Goal: Task Accomplishment & Management: Use online tool/utility

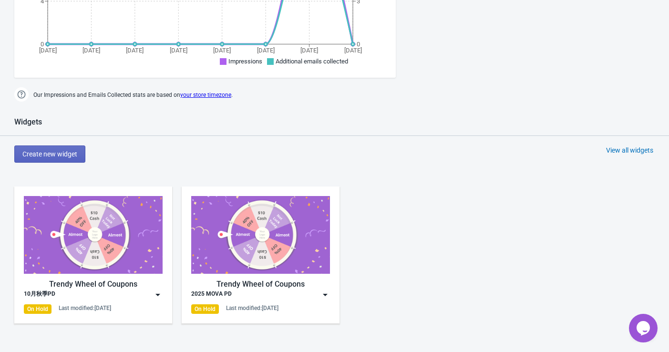
scroll to position [370, 0]
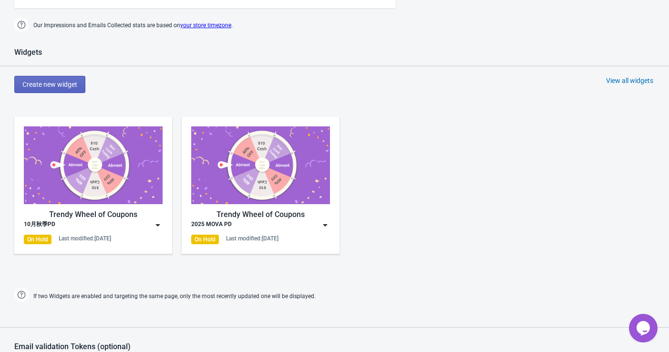
click at [115, 226] on div "10月秋季PD" at bounding box center [93, 225] width 139 height 10
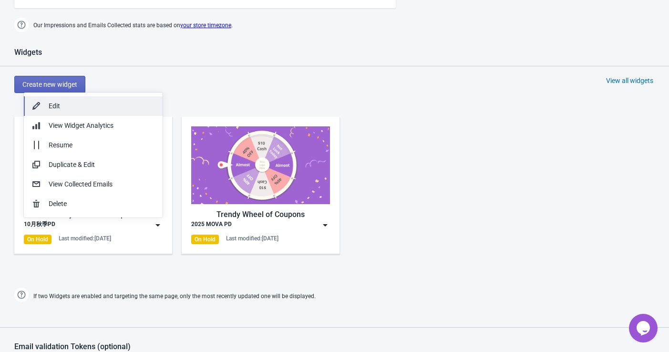
click at [87, 104] on div "Edit" at bounding box center [102, 106] width 106 height 10
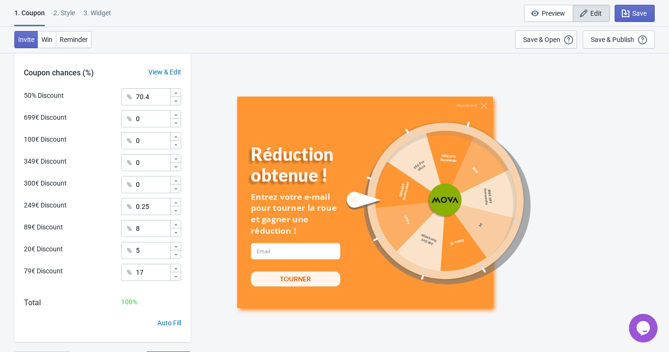
scroll to position [459, 0]
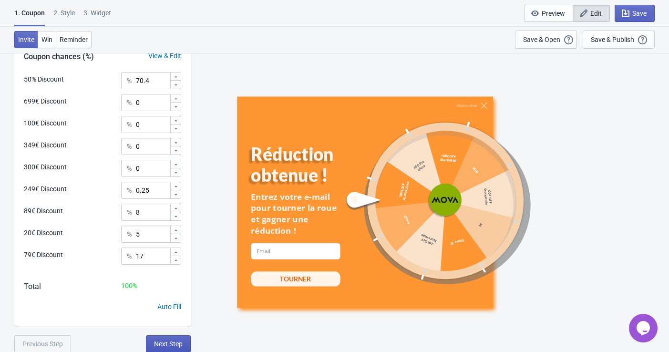
click at [174, 343] on span "Next Step" at bounding box center [168, 344] width 29 height 8
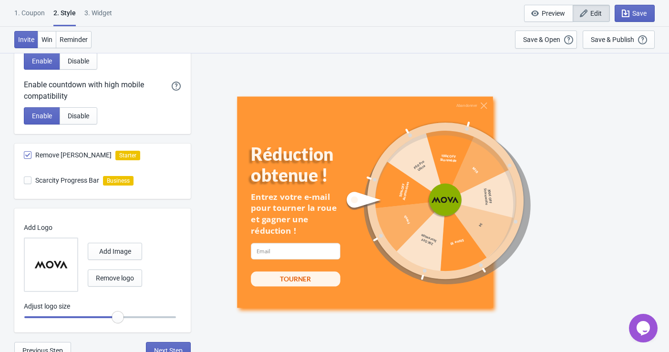
scroll to position [492, 0]
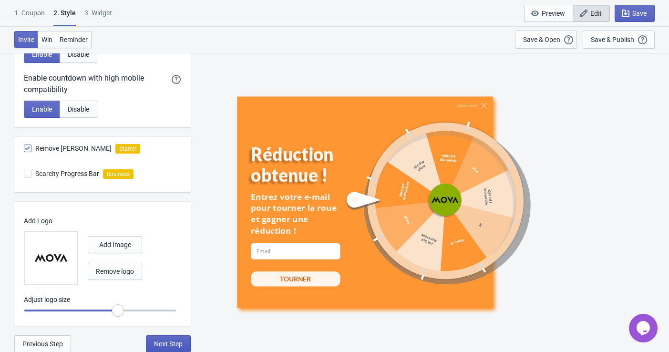
click at [163, 340] on span "Next Step" at bounding box center [168, 344] width 29 height 8
select select "specificURL"
select select "once"
select select "1"
select select "left"
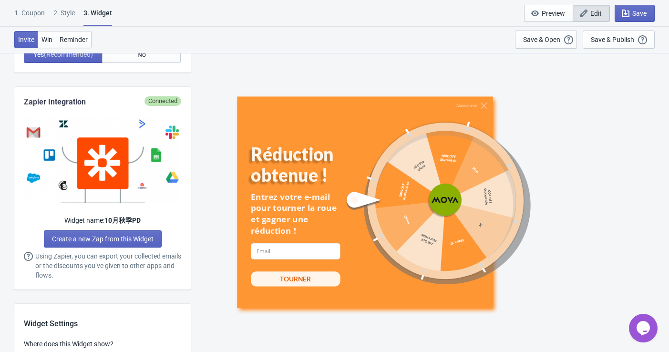
scroll to position [0, 0]
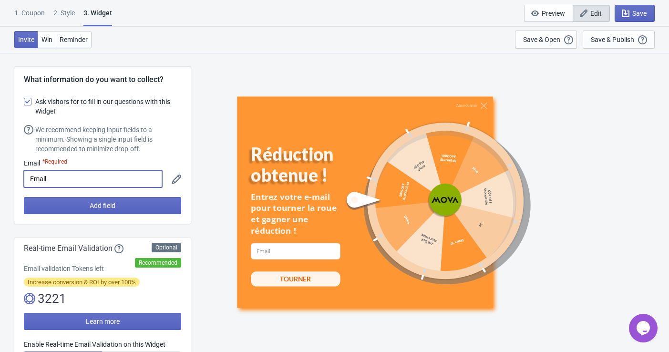
click at [129, 184] on input "Email" at bounding box center [93, 178] width 138 height 17
click at [224, 153] on div "Abandonner Réduction obtenue ! Entrez votre e-mail pour tourner la roue et gagn…" at bounding box center [429, 201] width 469 height 299
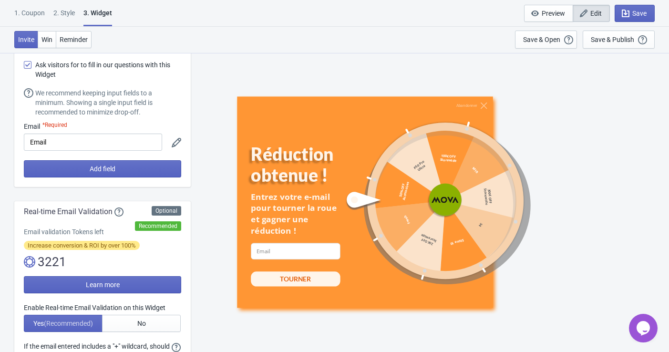
scroll to position [53, 0]
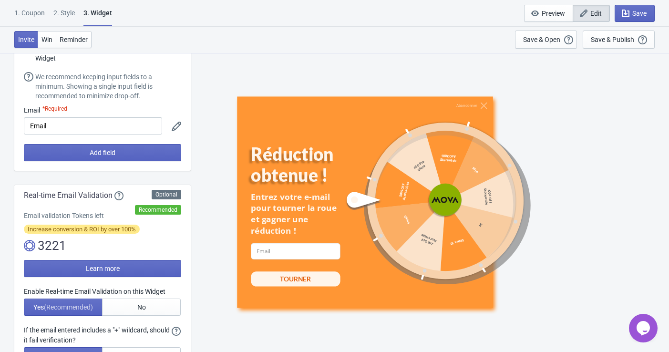
click at [176, 125] on icon at bounding box center [177, 127] width 10 height 10
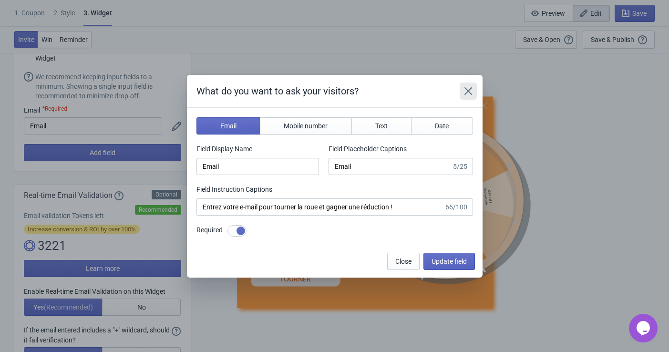
click at [471, 87] on icon "Close" at bounding box center [468, 91] width 10 height 10
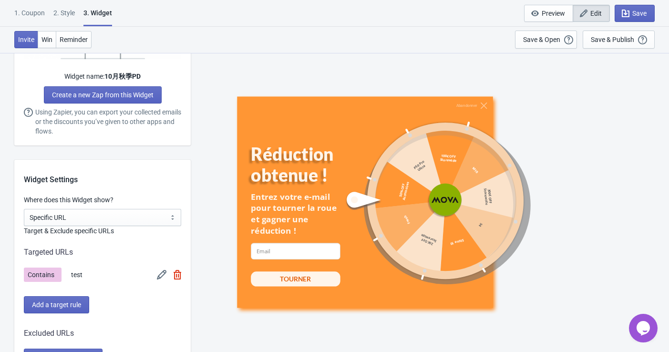
scroll to position [688, 0]
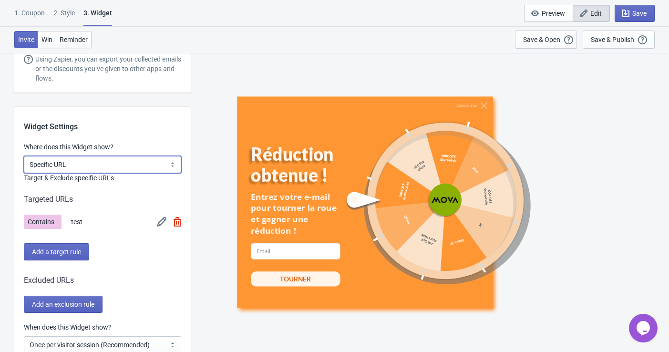
click at [128, 157] on select "All Pages All Product Pages All Blog Pages All Static Pages Specific Product(s)…" at bounding box center [102, 164] width 157 height 17
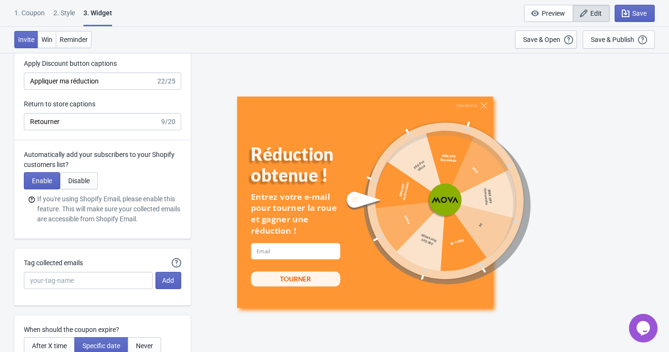
scroll to position [2330, 0]
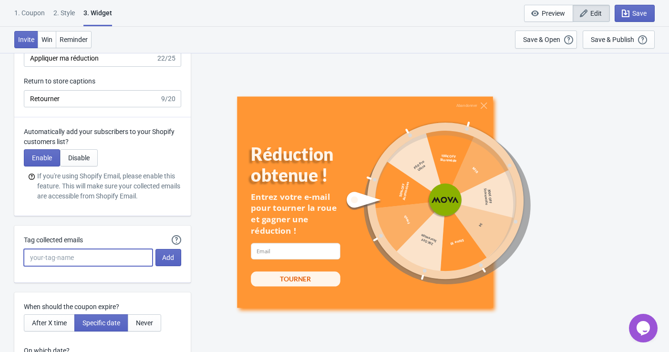
click at [58, 255] on input "Tag collected emails" at bounding box center [88, 257] width 129 height 17
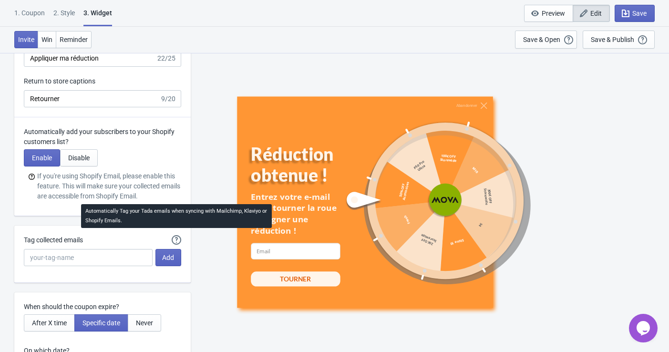
click at [179, 237] on icon at bounding box center [177, 240] width 10 height 10
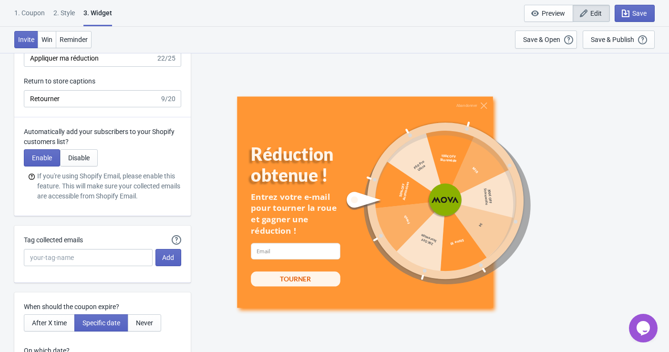
click at [188, 278] on div "Automatically Tag your Tada emails when syncing with Mailchimp, Klaviyo or Shop…" at bounding box center [102, 253] width 176 height 57
click at [96, 255] on input "Tag collected emails" at bounding box center [88, 257] width 129 height 17
type input "I"
drag, startPoint x: 96, startPoint y: 255, endPoint x: 6, endPoint y: 256, distance: 90.1
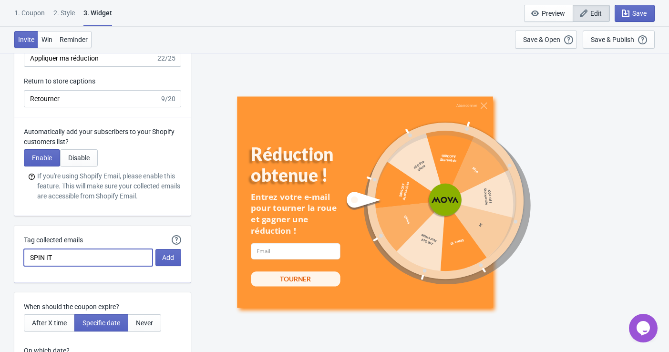
click at [93, 249] on input "SPIN IT" at bounding box center [88, 257] width 129 height 17
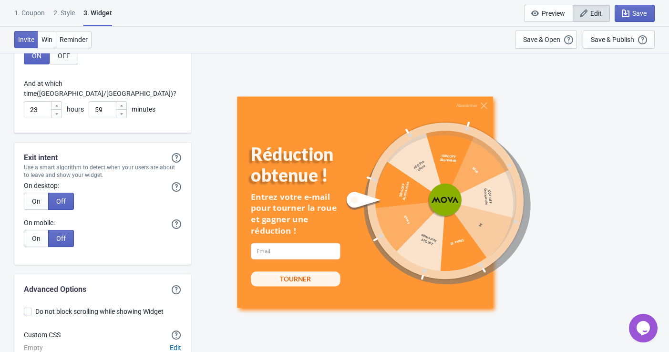
scroll to position [2739, 0]
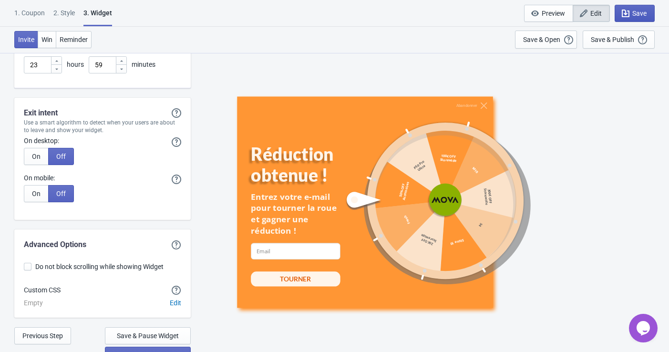
type input "SPIN IT"
click at [636, 14] on span "Save" at bounding box center [639, 14] width 14 height 8
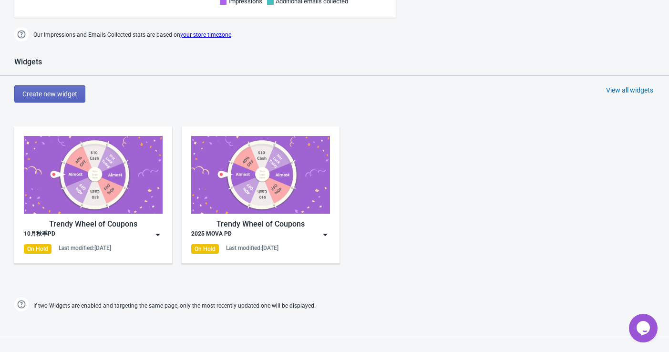
scroll to position [340, 0]
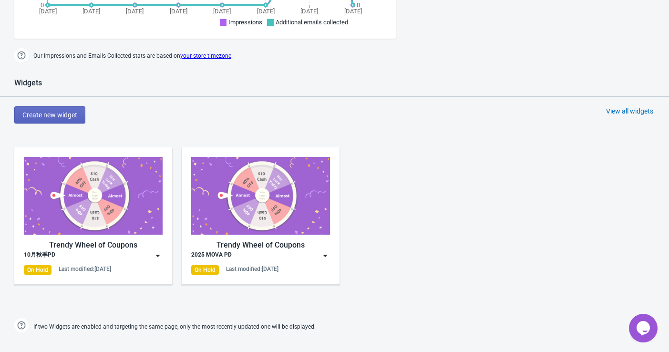
click at [159, 255] on img at bounding box center [158, 256] width 10 height 10
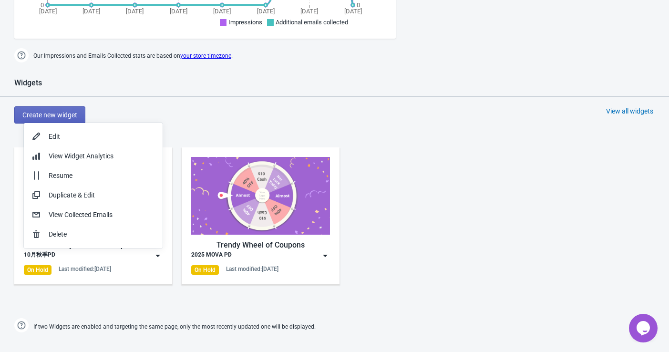
click at [193, 112] on div "Create new widget View all widgets" at bounding box center [341, 114] width 655 height 17
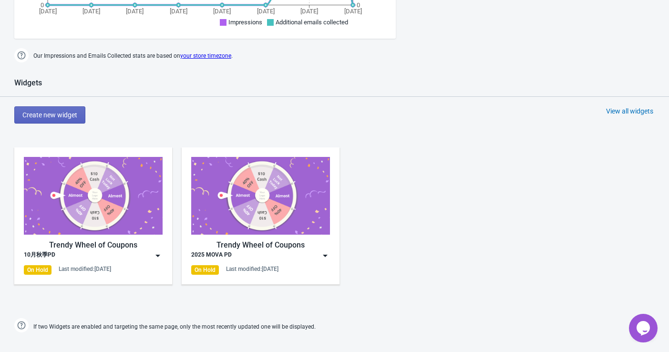
click at [47, 269] on div "On Hold" at bounding box center [38, 270] width 28 height 10
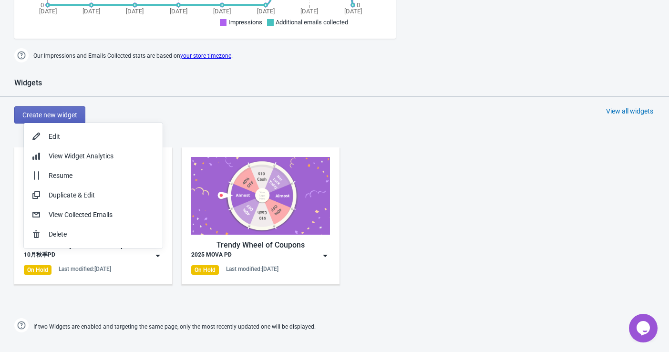
click at [106, 300] on div "Trendy Wheel of Coupons 10月秋季PD On Hold Last modified: 19.9.2025 Trendy Wheel o…" at bounding box center [334, 224] width 669 height 172
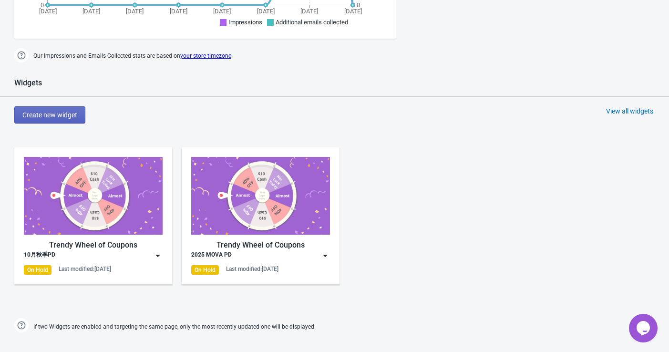
click at [154, 256] on img at bounding box center [158, 256] width 10 height 10
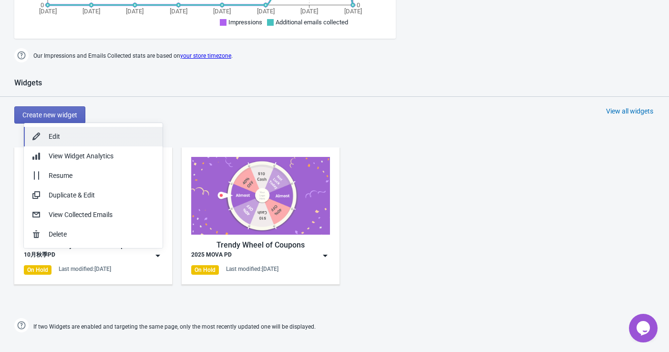
click at [89, 134] on div "Edit" at bounding box center [102, 137] width 106 height 10
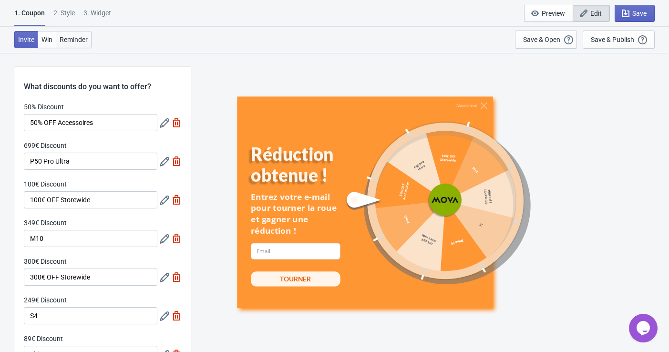
click at [66, 41] on span "Reminder" at bounding box center [74, 40] width 28 height 8
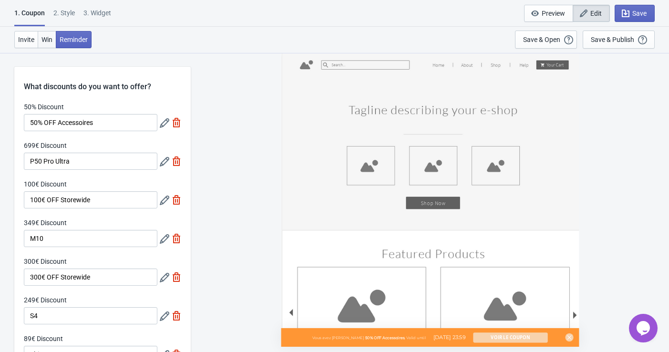
click at [51, 36] on span "Win" at bounding box center [46, 40] width 11 height 8
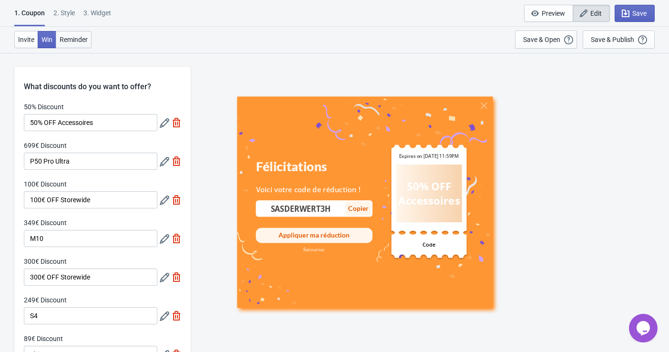
click at [87, 41] on span "Reminder" at bounding box center [74, 40] width 28 height 8
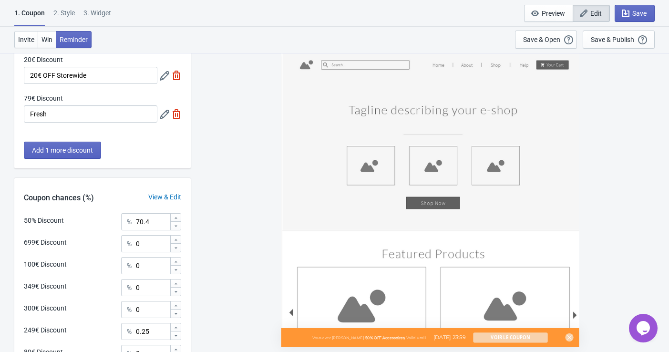
scroll to position [459, 0]
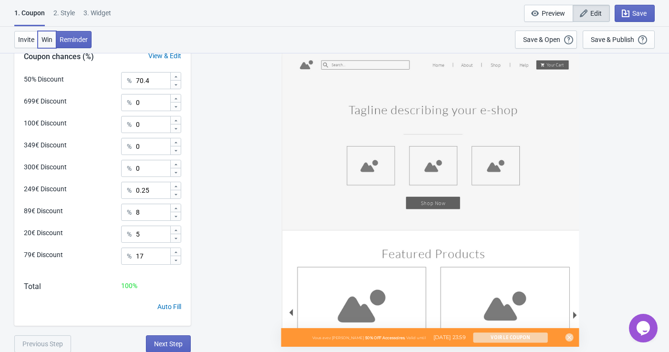
click at [51, 42] on span "Win" at bounding box center [46, 40] width 11 height 8
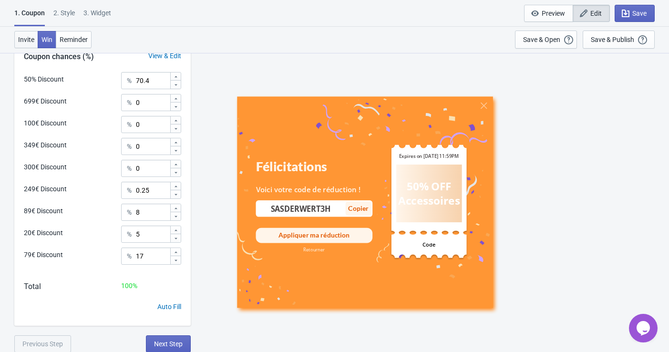
click at [22, 38] on span "Invite" at bounding box center [26, 40] width 16 height 8
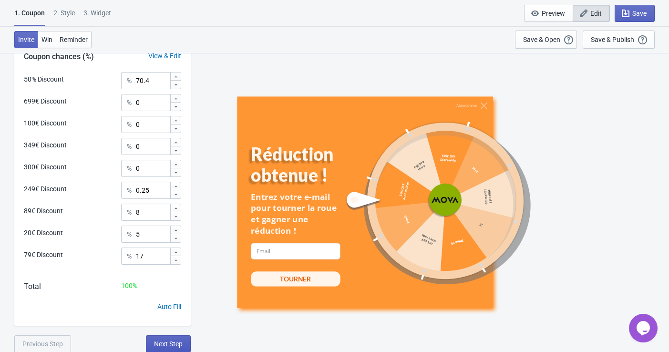
click at [174, 345] on span "Next Step" at bounding box center [168, 344] width 29 height 8
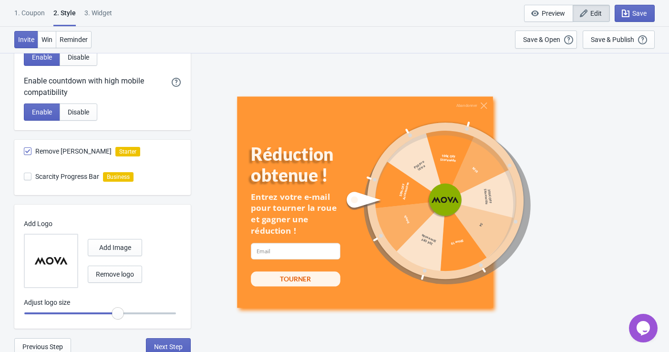
scroll to position [492, 0]
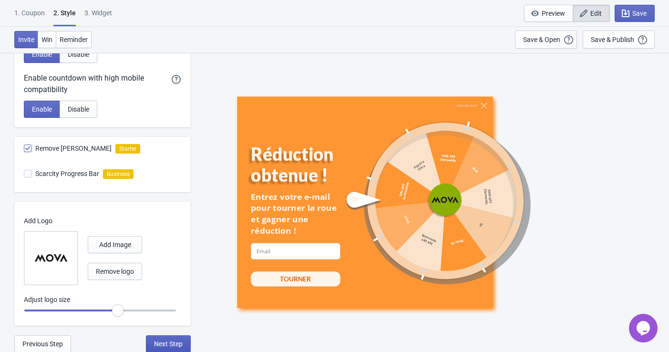
click at [170, 345] on span "Next Step" at bounding box center [168, 344] width 29 height 8
select select "specificURL"
select select "once"
select select "1"
select select "left"
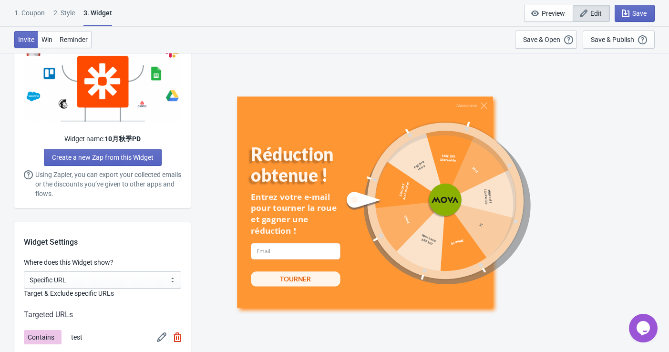
scroll to position [635, 0]
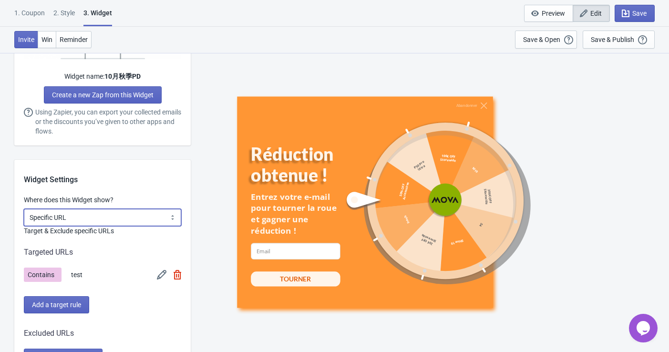
click at [124, 218] on select "All Pages All Product Pages All Blog Pages All Static Pages Specific Product(s)…" at bounding box center [102, 217] width 157 height 17
click at [24, 209] on select "All Pages All Product Pages All Blog Pages All Static Pages Specific Product(s)…" at bounding box center [102, 217] width 157 height 17
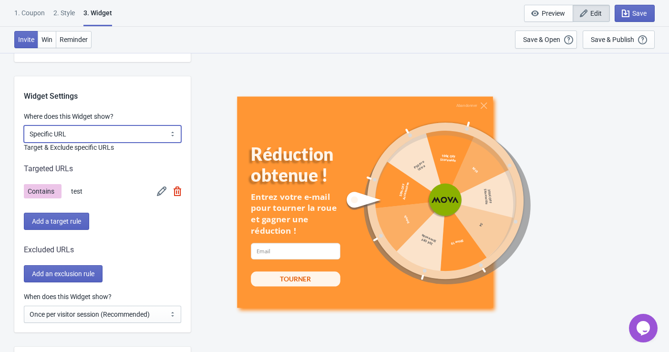
scroll to position [741, 0]
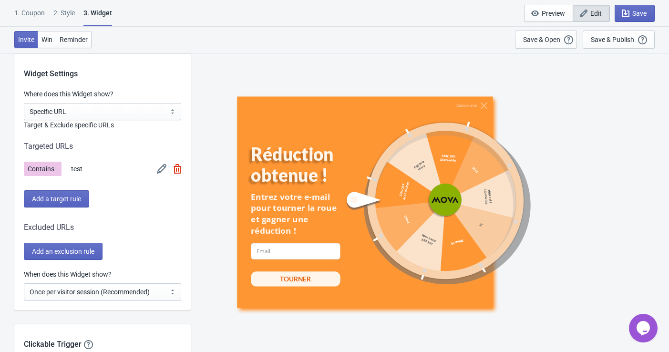
click at [157, 169] on img at bounding box center [162, 169] width 10 height 10
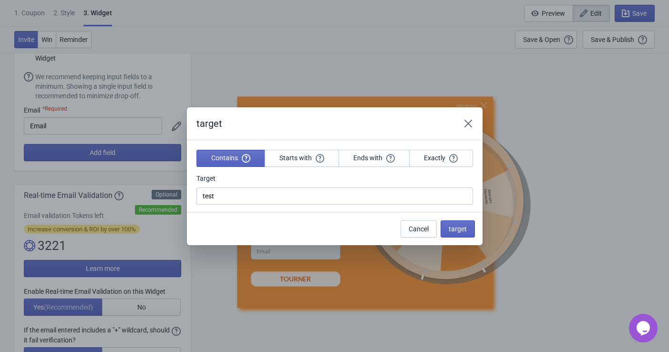
scroll to position [0, 0]
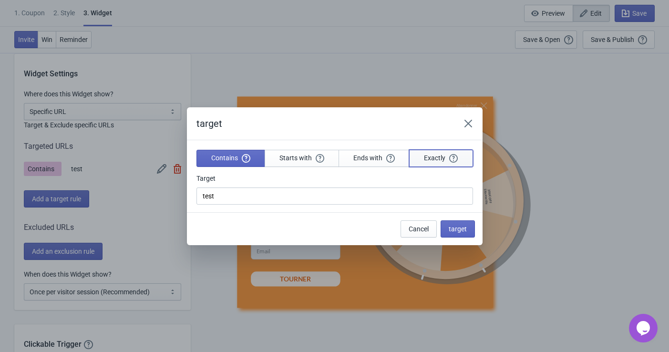
click at [424, 155] on span "Exactly" at bounding box center [441, 158] width 34 height 9
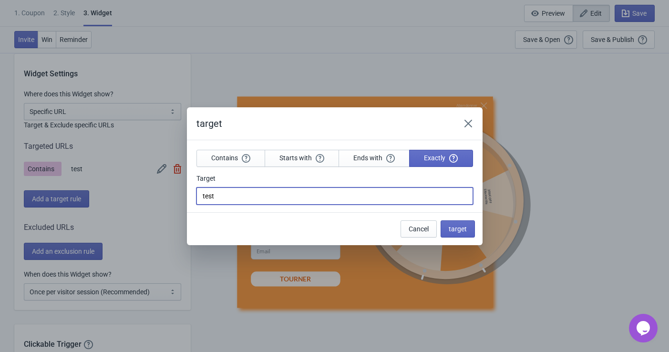
drag, startPoint x: 236, startPoint y: 201, endPoint x: 170, endPoint y: 195, distance: 65.5
click at [170, 195] on div "target Contains Starts with Ends with Exactly Target test Cancel target" at bounding box center [334, 176] width 669 height 138
paste input "https://fr.mova.tech/"
type input "https://fr.mova.tech/"
click at [297, 120] on h2 "target" at bounding box center [323, 123] width 254 height 13
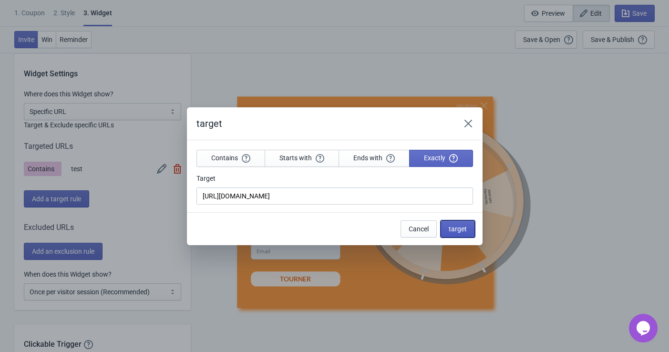
click at [453, 231] on span "target" at bounding box center [458, 229] width 18 height 8
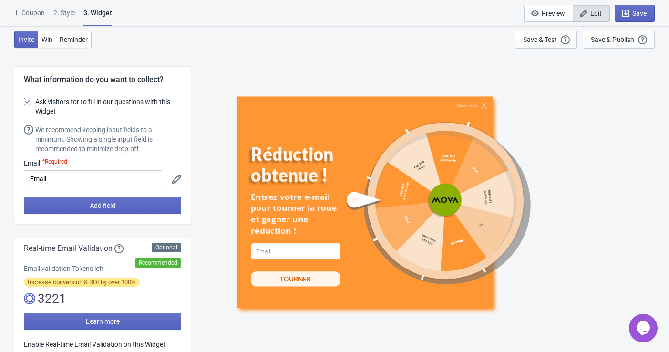
scroll to position [741, 0]
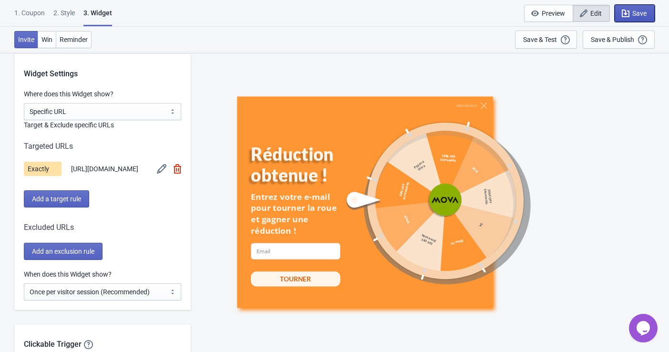
click at [628, 12] on icon "button" at bounding box center [626, 14] width 10 height 10
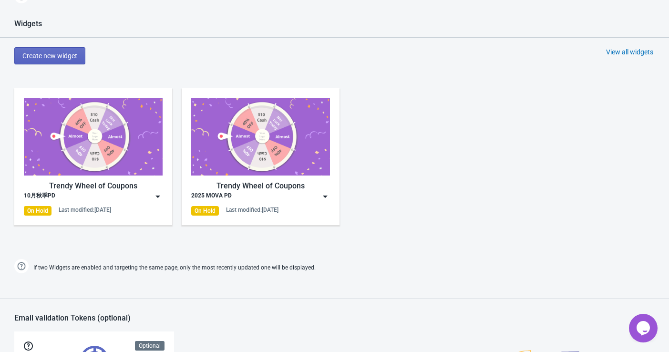
scroll to position [340, 0]
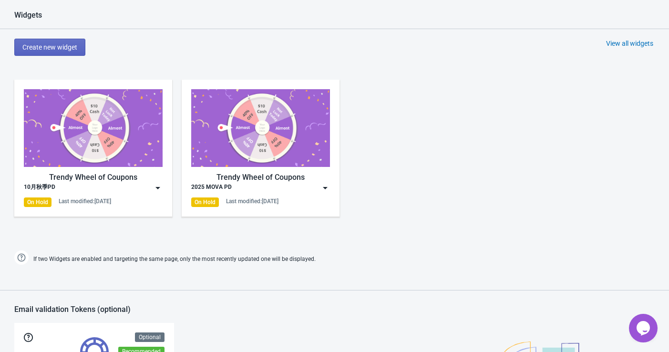
scroll to position [423, 0]
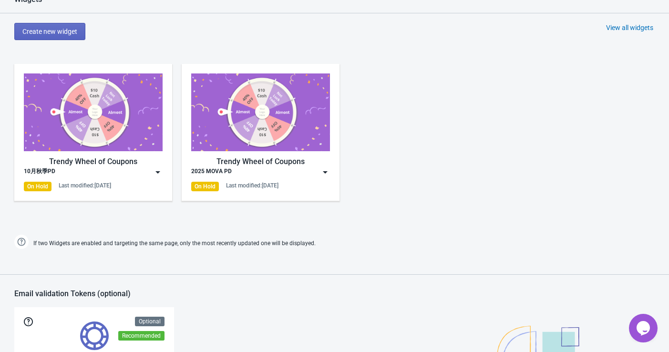
click at [137, 190] on div "On Hold Last modified: 19.9.2025" at bounding box center [93, 187] width 139 height 10
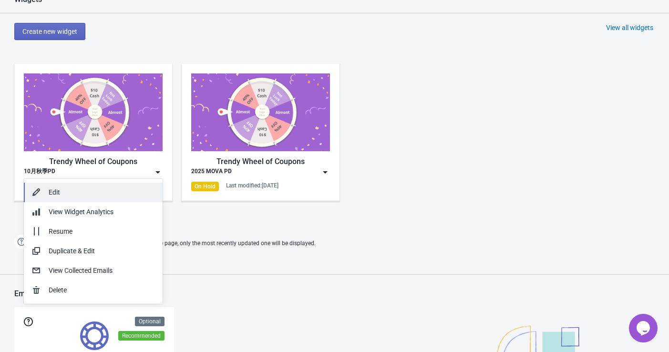
click at [113, 193] on div "Edit" at bounding box center [102, 192] width 106 height 10
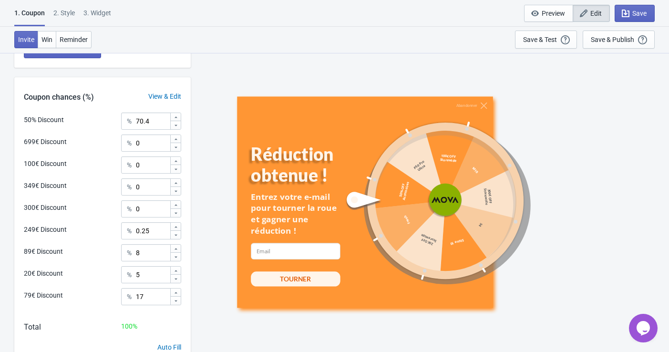
scroll to position [459, 0]
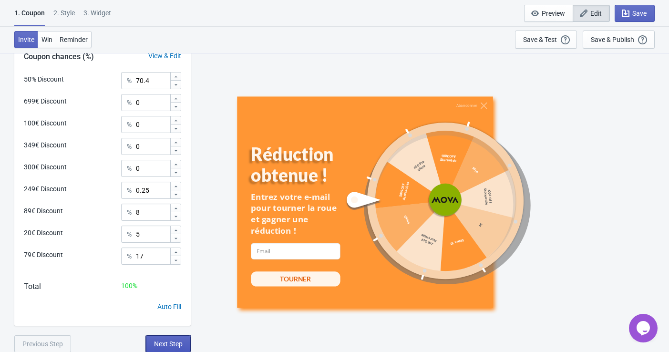
click at [173, 338] on button "Next Step" at bounding box center [168, 343] width 45 height 17
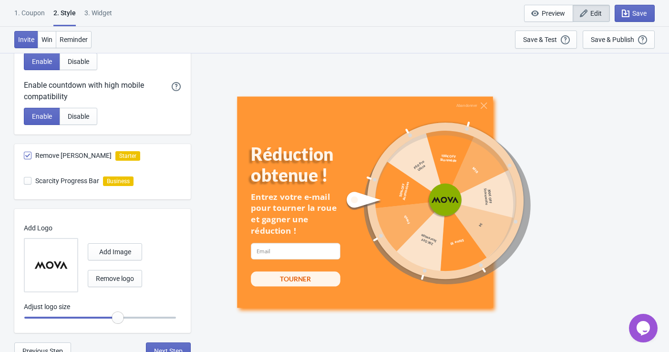
scroll to position [492, 0]
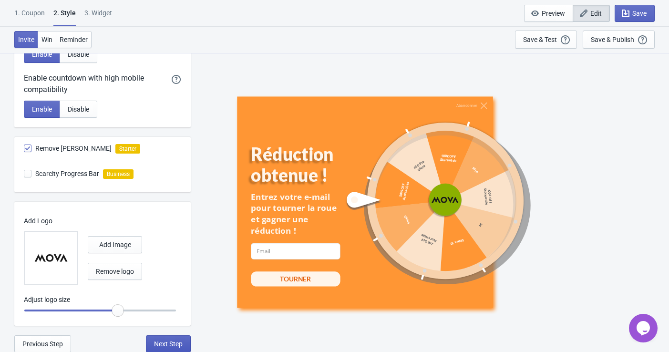
click at [169, 344] on span "Next Step" at bounding box center [168, 344] width 29 height 8
select select "specificURL"
select select "once"
select select "1"
select select "left"
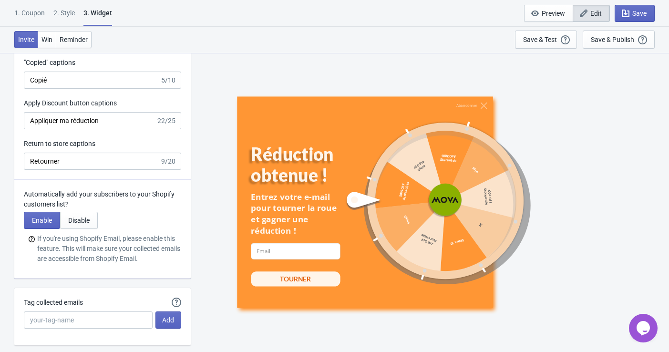
scroll to position [2437, 0]
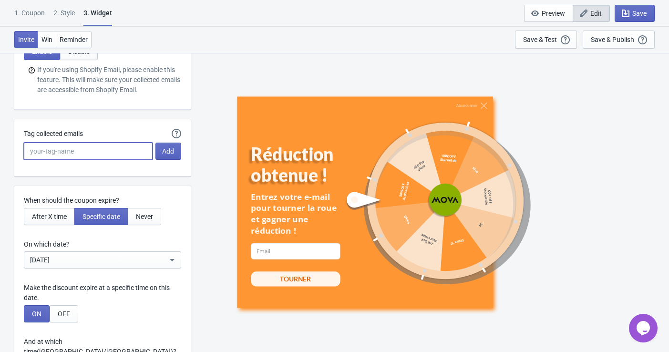
click at [59, 152] on input "Tag collected emails" at bounding box center [88, 151] width 129 height 17
click at [112, 145] on input "Tag collected emails" at bounding box center [88, 151] width 129 height 17
type input "SPIN FR"
click at [206, 170] on div "Abandonner Réduction obtenue ! Entrez votre e-mail pour tourner la roue et gagn…" at bounding box center [429, 201] width 469 height 299
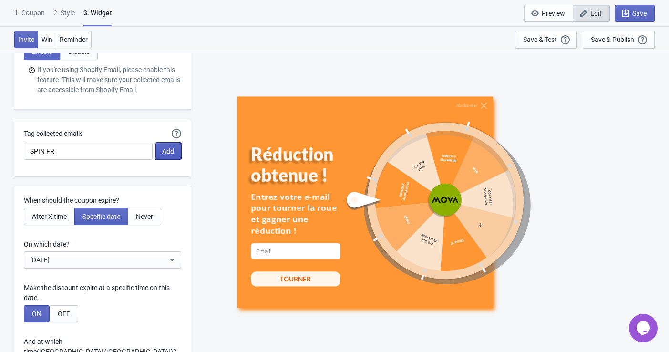
click at [169, 150] on span "Add" at bounding box center [168, 151] width 12 height 8
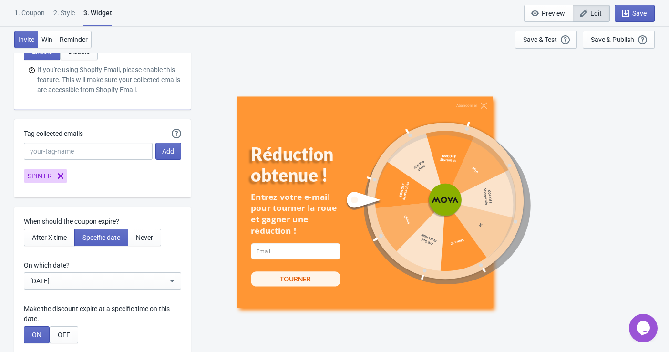
click at [173, 211] on div "When should the coupon expire? After X time Specific date Never On which date? …" at bounding box center [102, 309] width 176 height 205
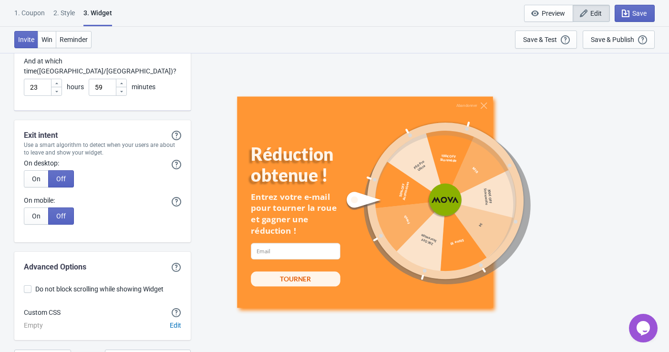
scroll to position [2754, 0]
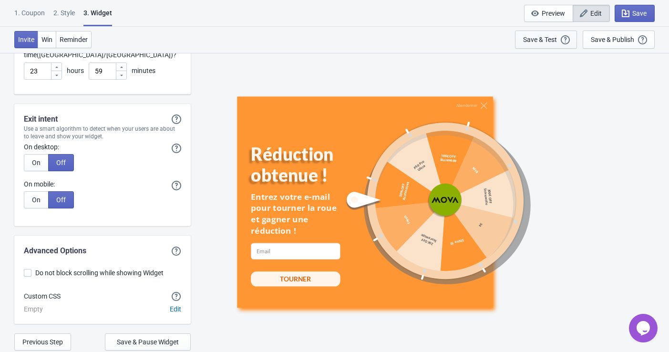
click at [545, 41] on div "Save & Test" at bounding box center [540, 40] width 34 height 8
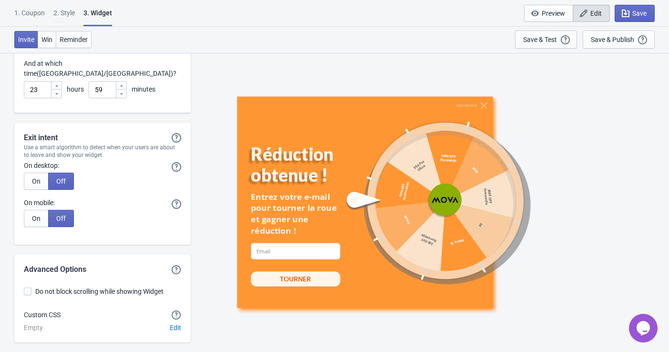
scroll to position [2761, 0]
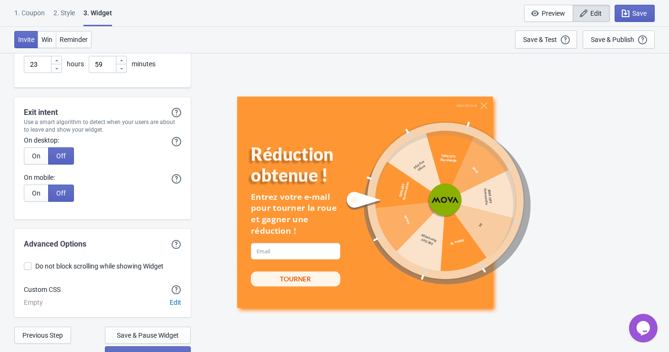
click at [29, 19] on div "1. Coupon" at bounding box center [29, 16] width 31 height 17
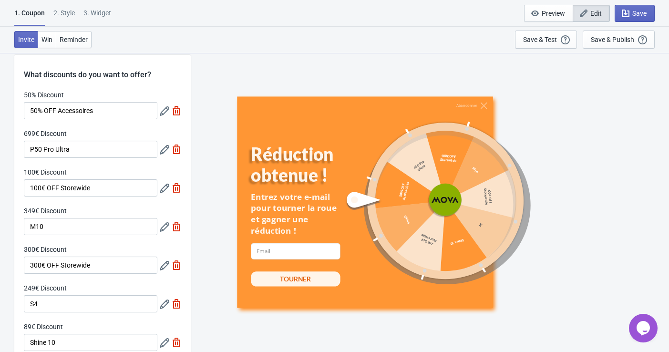
scroll to position [0, 0]
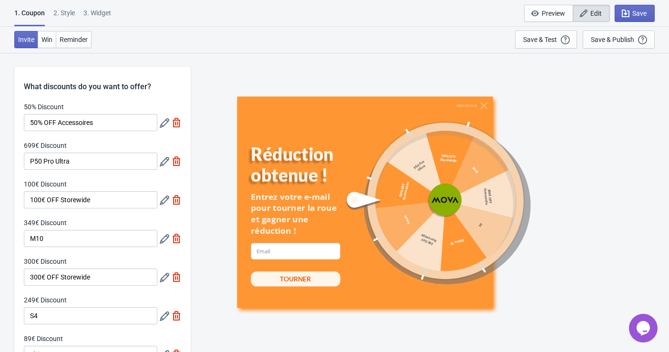
click at [162, 128] on div at bounding box center [170, 122] width 21 height 17
click at [162, 124] on icon at bounding box center [165, 123] width 10 height 10
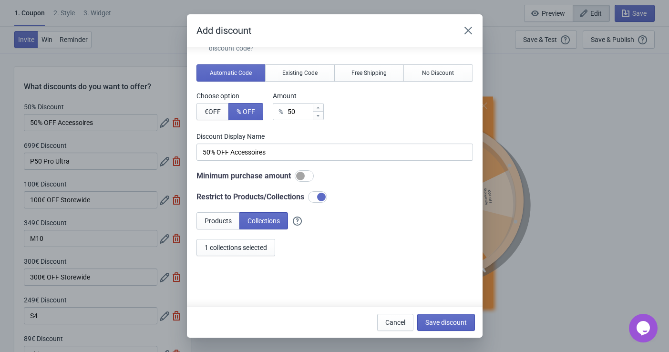
scroll to position [35, 0]
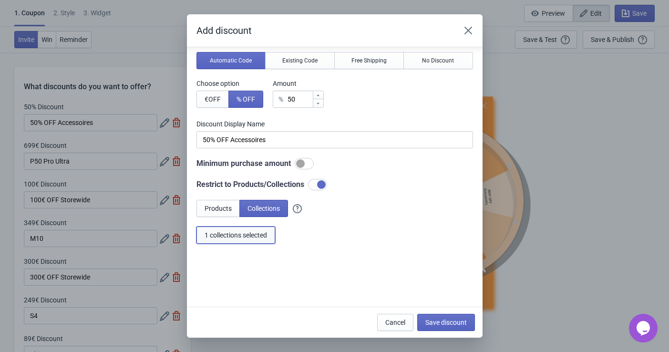
click at [262, 236] on span "1 collections selected" at bounding box center [236, 235] width 62 height 8
click at [443, 319] on span "Save discount" at bounding box center [445, 322] width 41 height 8
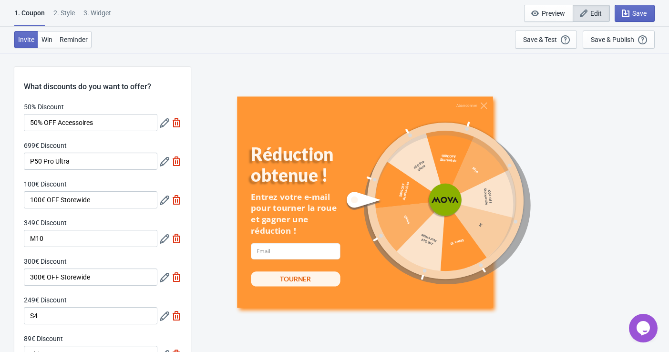
click at [166, 163] on icon at bounding box center [165, 162] width 10 height 10
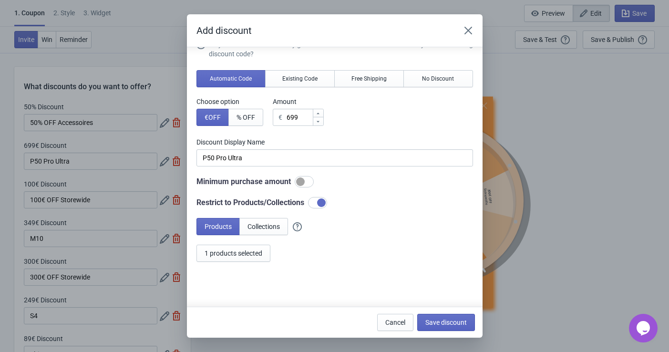
scroll to position [0, 0]
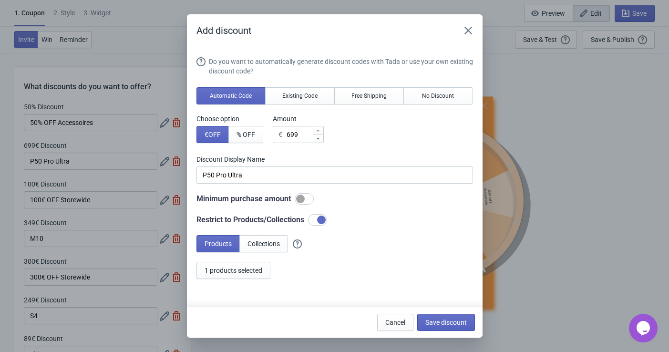
click at [539, 120] on div "Add discount Do you want to automatically generate discount codes with Tada or …" at bounding box center [334, 175] width 669 height 323
click at [467, 27] on icon "Close" at bounding box center [468, 31] width 10 height 10
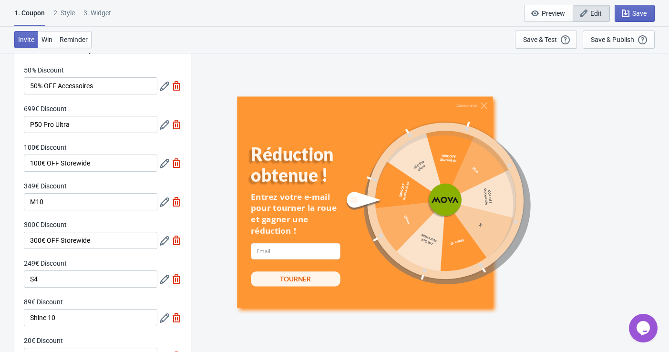
scroll to position [53, 0]
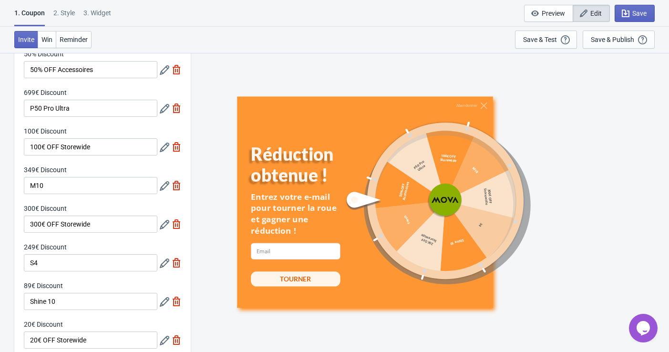
click at [166, 149] on icon at bounding box center [165, 148] width 10 height 10
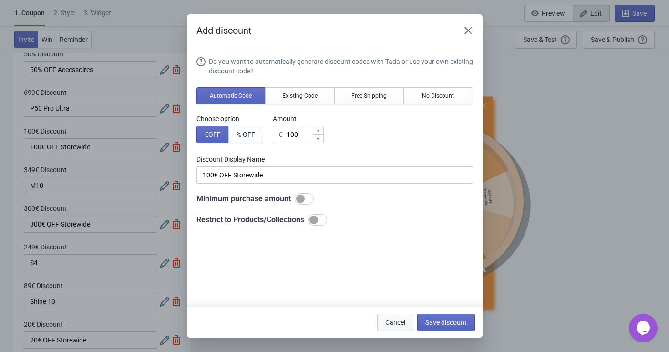
click at [387, 318] on span "Cancel" at bounding box center [395, 322] width 20 height 8
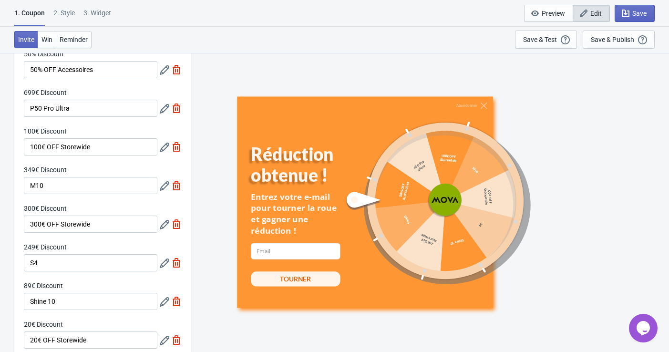
click at [164, 186] on icon at bounding box center [165, 186] width 10 height 10
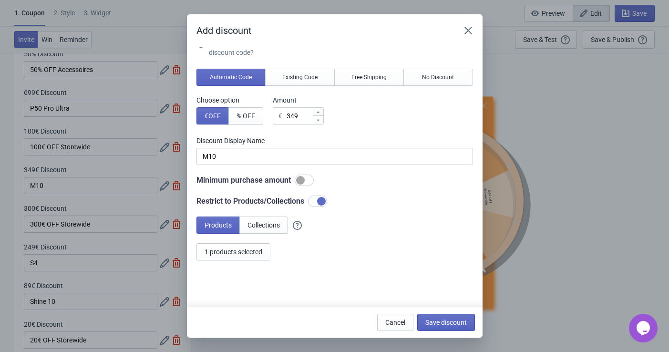
scroll to position [35, 0]
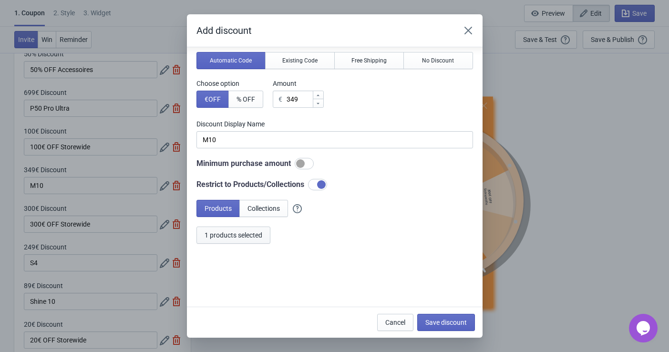
click at [254, 236] on span "1 products selected" at bounding box center [234, 235] width 58 height 8
click at [395, 325] on span "Cancel" at bounding box center [395, 322] width 20 height 8
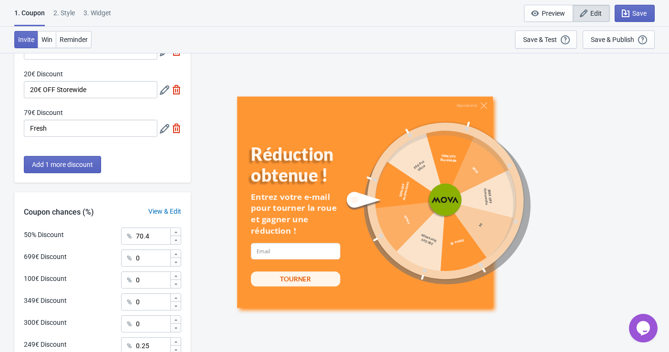
scroll to position [300, 0]
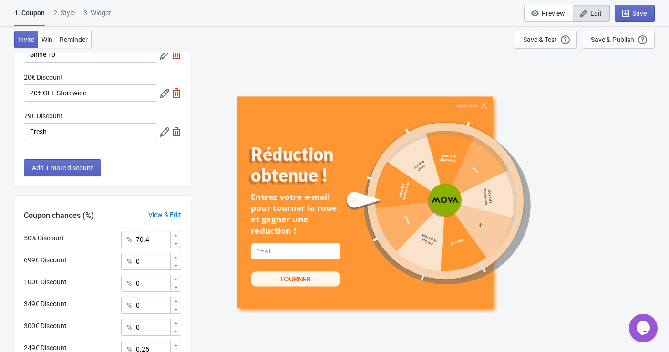
click at [163, 131] on icon at bounding box center [165, 132] width 10 height 10
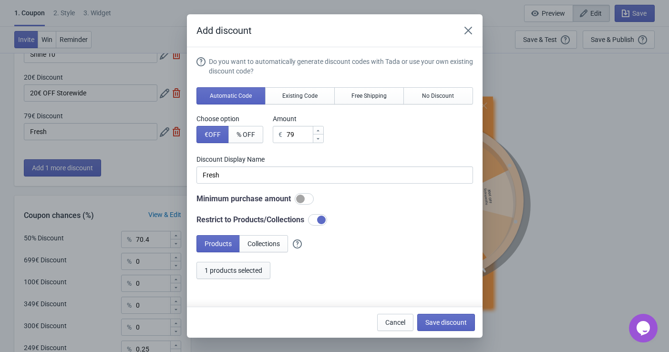
click at [237, 273] on span "1 products selected" at bounding box center [234, 270] width 58 height 8
click at [472, 29] on button "Close" at bounding box center [468, 30] width 17 height 17
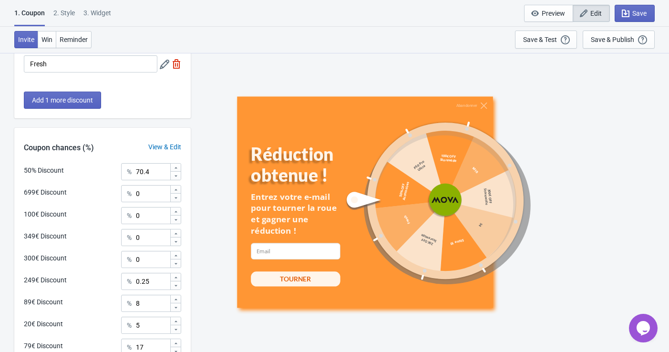
scroll to position [247, 0]
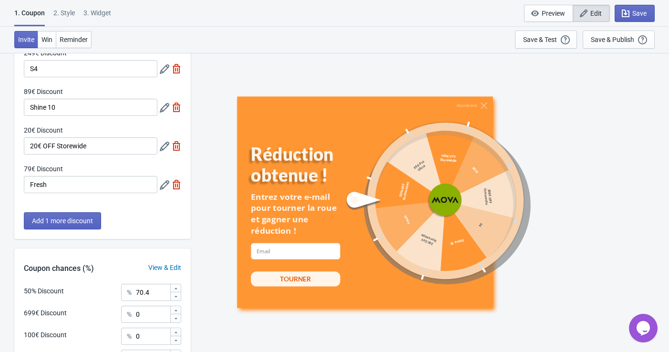
click at [164, 149] on icon at bounding box center [165, 147] width 10 height 10
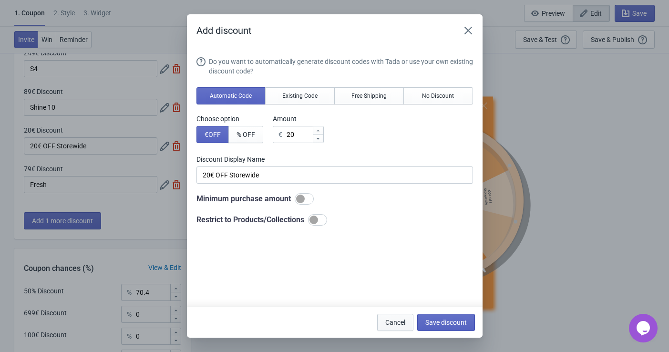
click at [388, 316] on button "Cancel" at bounding box center [395, 322] width 36 height 17
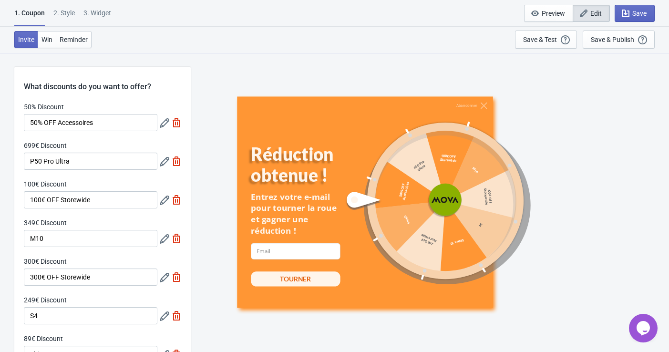
scroll to position [247, 0]
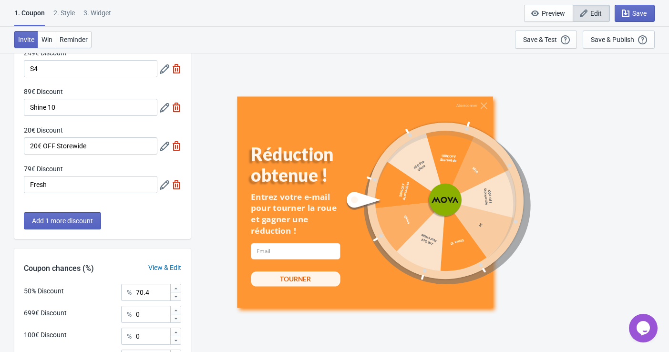
click at [162, 108] on icon at bounding box center [165, 108] width 10 height 10
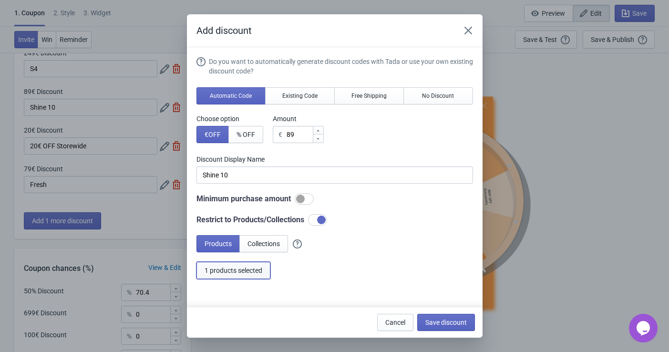
click at [251, 277] on button "1 products selected" at bounding box center [233, 270] width 74 height 17
click at [471, 29] on icon "Close" at bounding box center [468, 31] width 10 height 10
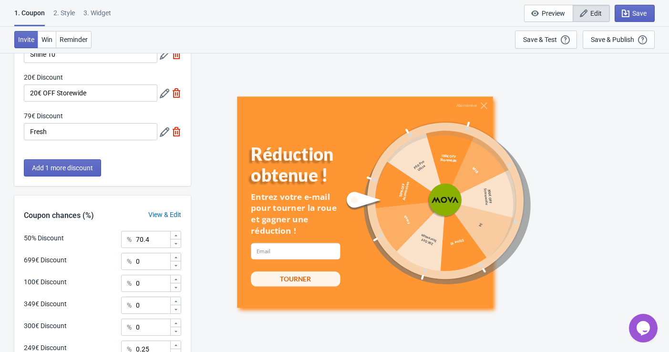
scroll to position [141, 0]
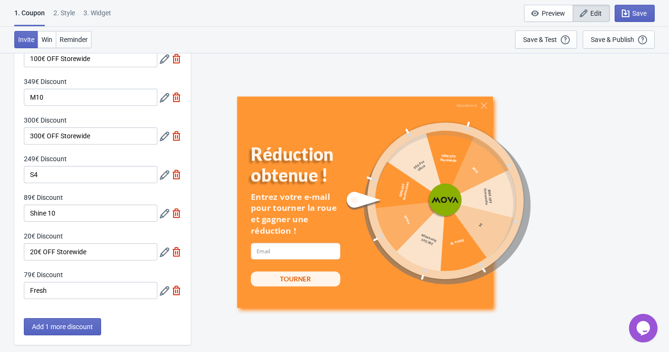
click at [163, 168] on div at bounding box center [170, 174] width 21 height 17
click at [163, 176] on icon at bounding box center [165, 175] width 10 height 10
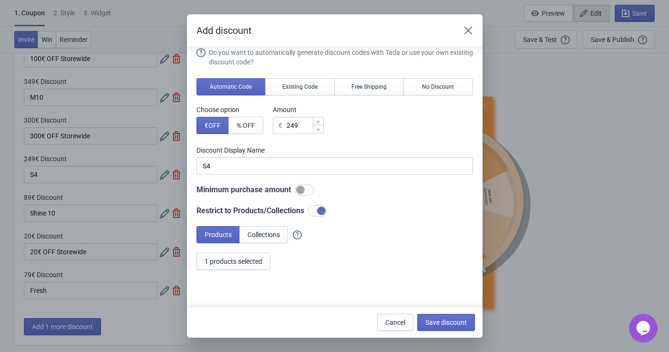
scroll to position [35, 0]
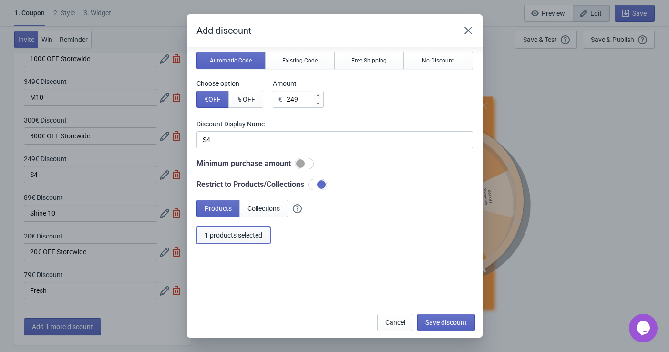
click at [263, 230] on button "1 products selected" at bounding box center [233, 234] width 74 height 17
click at [392, 320] on span "Cancel" at bounding box center [395, 322] width 20 height 8
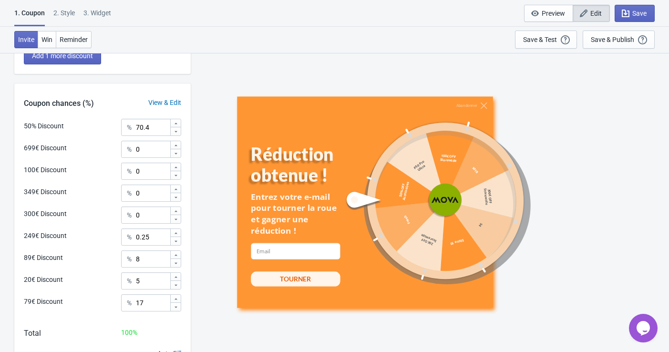
scroll to position [459, 0]
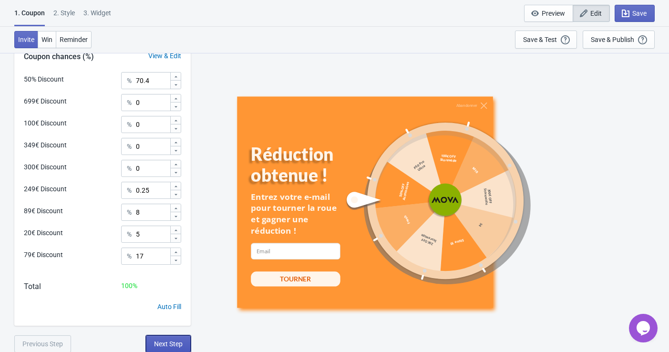
click at [170, 340] on span "Next Step" at bounding box center [168, 344] width 29 height 8
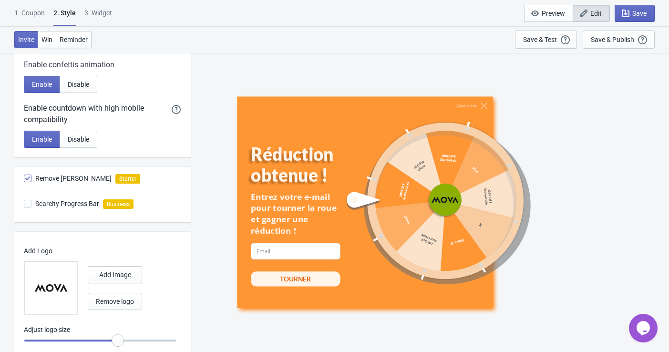
scroll to position [492, 0]
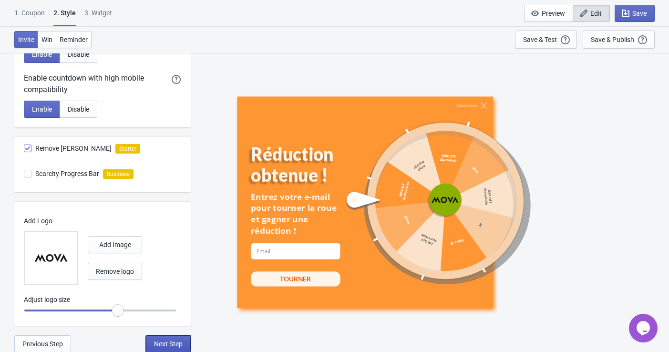
click at [172, 340] on span "Next Step" at bounding box center [168, 344] width 29 height 8
select select "specificURL"
select select "once"
select select "1"
select select "left"
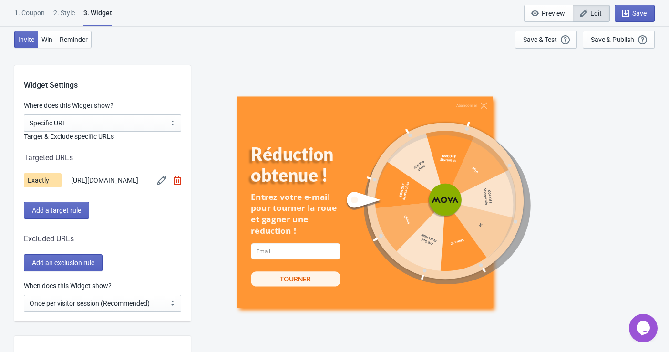
scroll to position [794, 0]
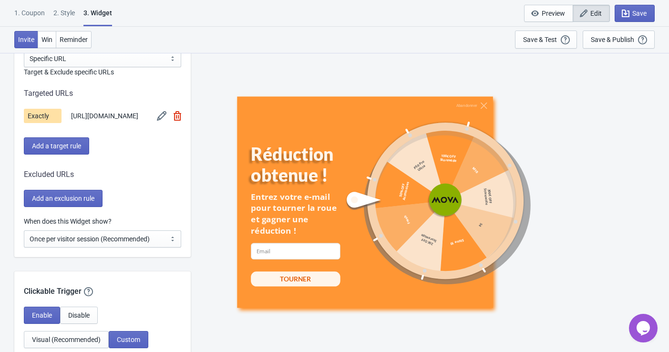
click at [69, 21] on div "2 . Style" at bounding box center [63, 16] width 21 height 17
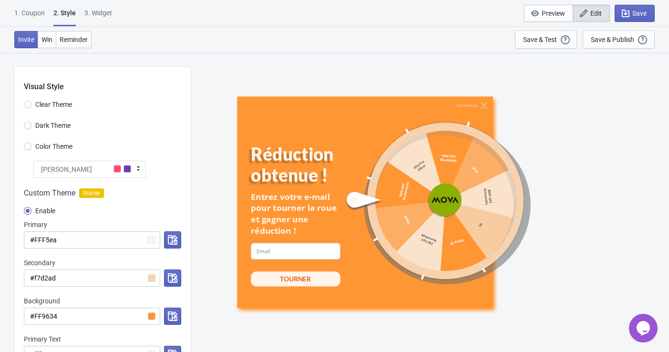
click at [98, 7] on div "1. Coupon 2 . Style 3. Widget 1. Coupon 2 . Style 3. Widget Save and Exit Previ…" at bounding box center [334, 13] width 669 height 27
click at [103, 11] on div "3. Widget" at bounding box center [98, 16] width 28 height 17
select select "specificURL"
select select "once"
select select "1"
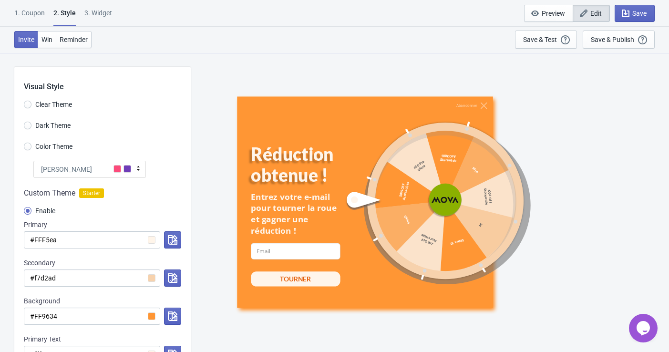
select select "left"
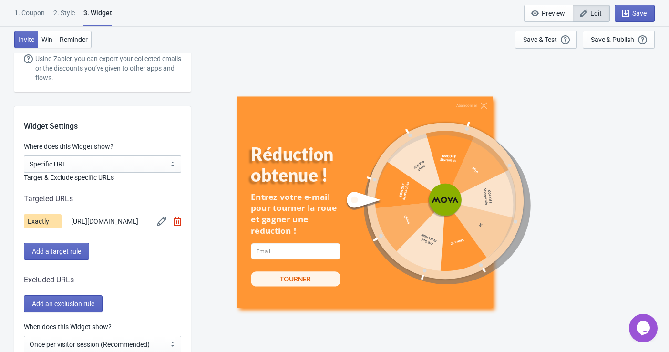
scroll to position [794, 0]
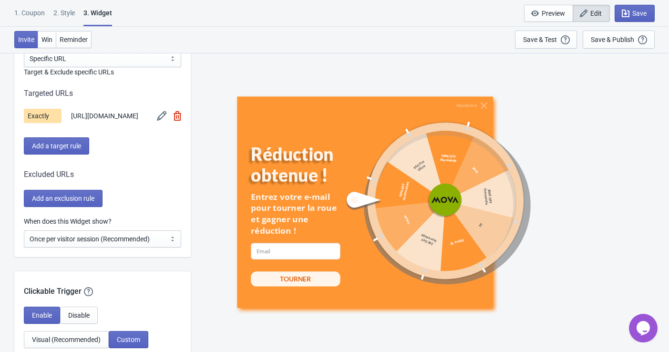
click at [540, 24] on div "1. Coupon 2 . Style 3. Widget 1. Coupon 2 . Style 3. Widget Save and Exit Previ…" at bounding box center [334, 13] width 669 height 27
click at [542, 18] on button "Preview" at bounding box center [548, 13] width 49 height 17
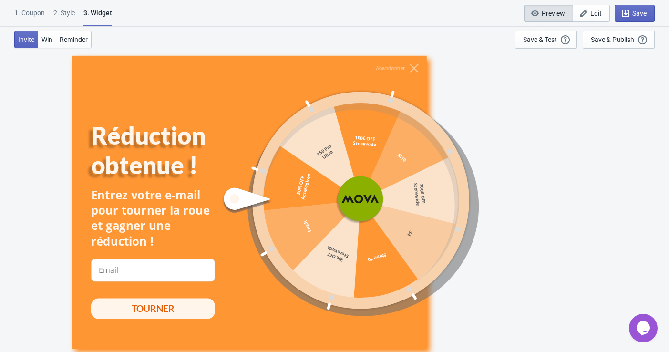
scroll to position [52, 0]
click at [542, 18] on button "Preview" at bounding box center [548, 13] width 49 height 17
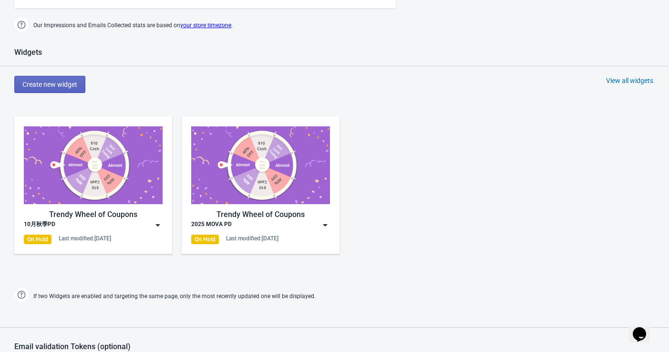
scroll to position [423, 0]
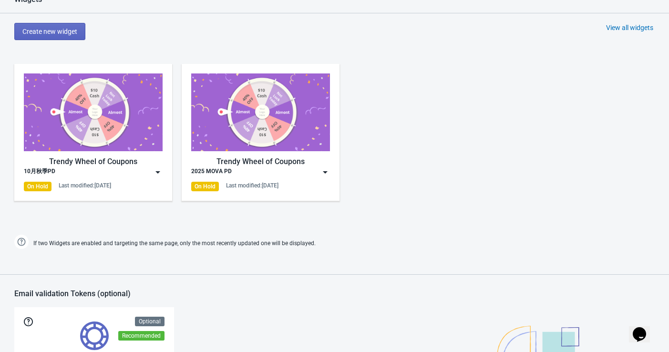
click at [154, 172] on img at bounding box center [158, 172] width 10 height 10
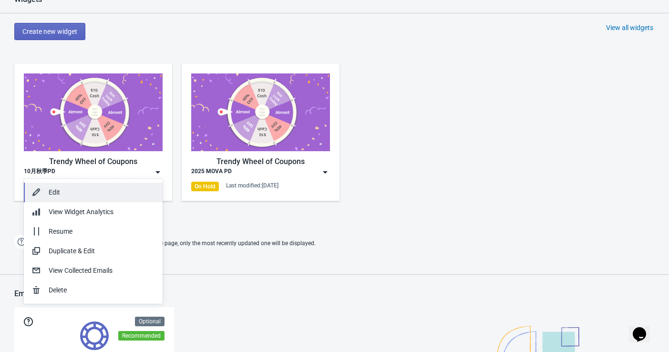
click at [117, 196] on div "Edit" at bounding box center [102, 192] width 106 height 10
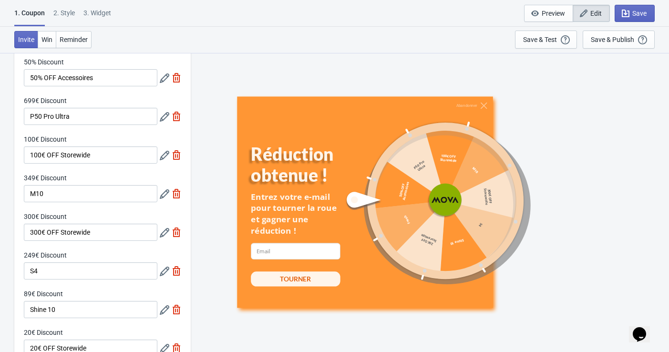
scroll to position [106, 0]
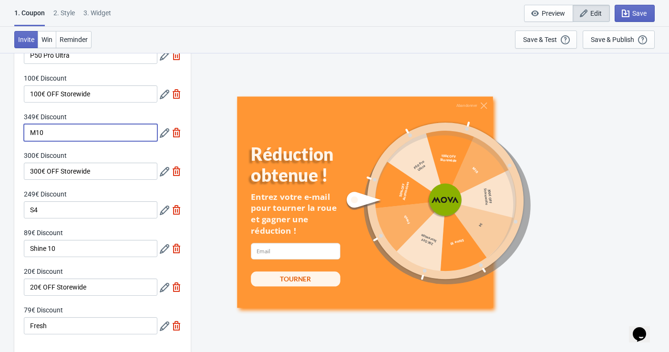
click at [80, 135] on input "M10" at bounding box center [90, 132] width 133 height 17
drag, startPoint x: 65, startPoint y: 134, endPoint x: 15, endPoint y: 134, distance: 50.1
click at [15, 134] on div "50% Discount 50% OFF Accessoires 699€ Discount P50 Pro Ultra 100€ Discount 100€…" at bounding box center [102, 170] width 176 height 348
click at [104, 128] on input "M10" at bounding box center [90, 132] width 133 height 17
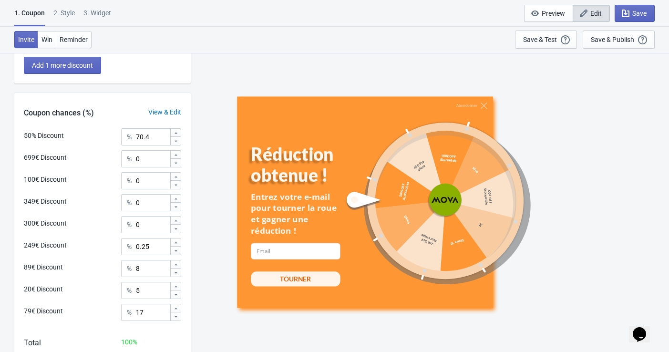
scroll to position [423, 0]
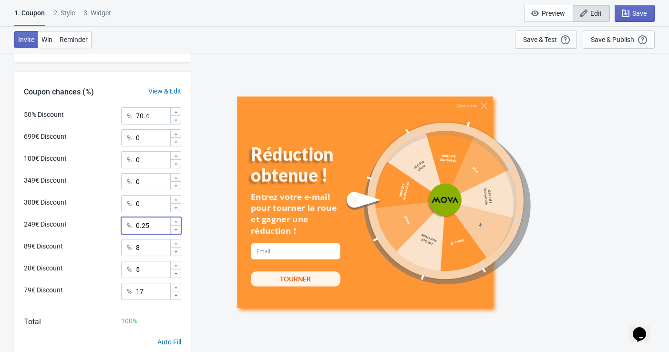
click at [154, 228] on input "0.25" at bounding box center [152, 225] width 34 height 17
click at [154, 246] on input "8" at bounding box center [152, 247] width 34 height 17
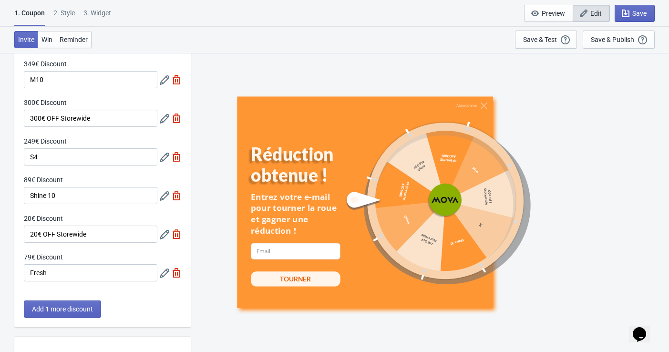
scroll to position [0, 0]
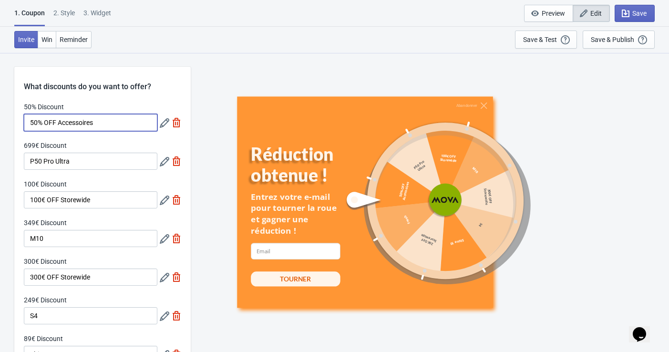
drag, startPoint x: 108, startPoint y: 117, endPoint x: 12, endPoint y: 115, distance: 95.4
click at [151, 98] on div "What discounts do you want to offer? 50% Discount 50% OFF Accessoires 699€ Disc…" at bounding box center [102, 276] width 176 height 419
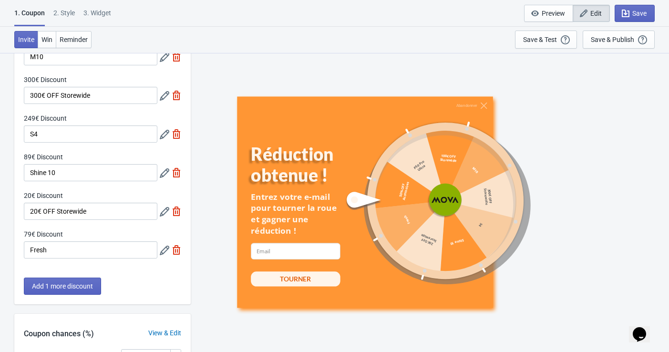
scroll to position [159, 0]
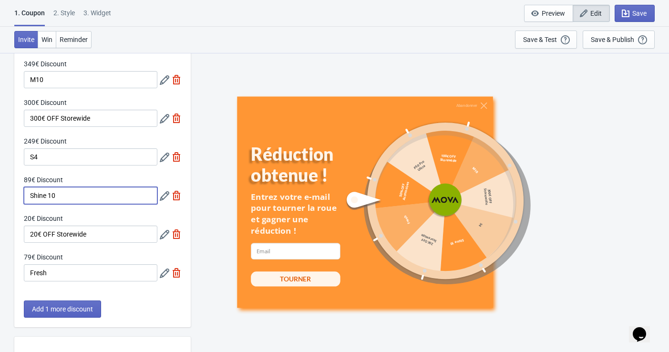
drag, startPoint x: 80, startPoint y: 196, endPoint x: 27, endPoint y: 196, distance: 53.4
click at [27, 196] on input "Shine 10" at bounding box center [90, 195] width 133 height 17
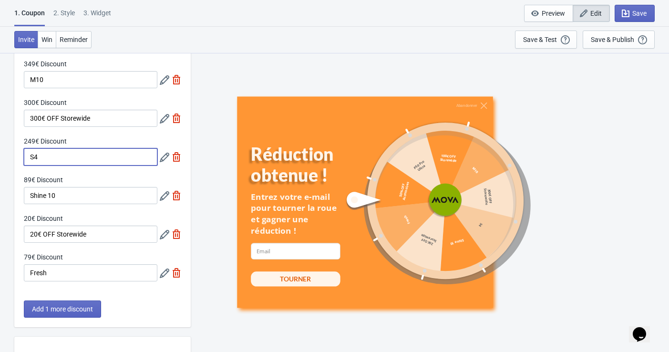
drag, startPoint x: 52, startPoint y: 159, endPoint x: 25, endPoint y: 161, distance: 26.8
click at [25, 161] on input "S4" at bounding box center [90, 156] width 133 height 17
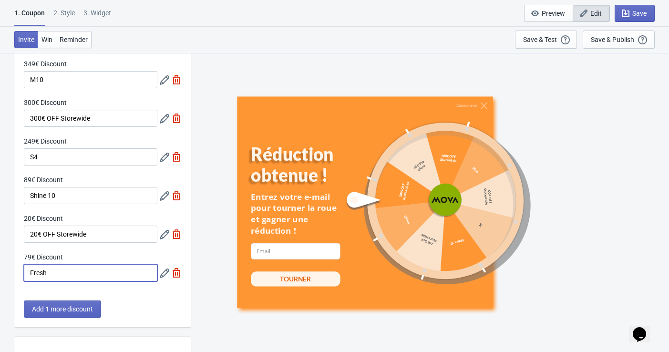
drag, startPoint x: 66, startPoint y: 270, endPoint x: -3, endPoint y: 281, distance: 70.0
click at [0, 193] on html "1. Coupon 2 . Style 3. Widget 1. Coupon 2 . Style 3. Widget Save and Exit Previ…" at bounding box center [334, 17] width 669 height 352
click at [15, 272] on div "50% Discount 50% OFF Accessoires 699€ Discount P50 Pro Ultra 100€ Discount 100€…" at bounding box center [102, 117] width 176 height 348
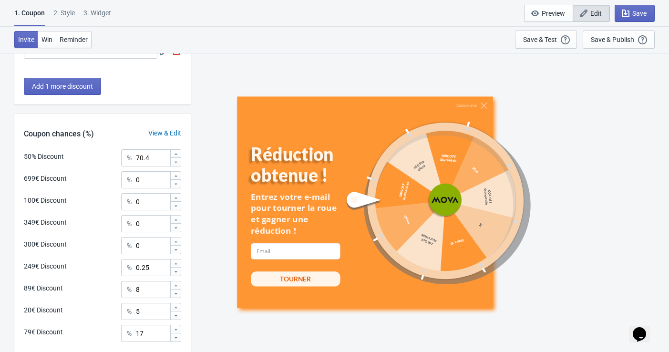
scroll to position [459, 0]
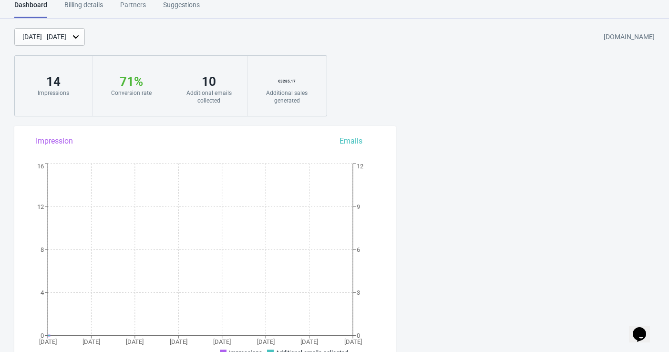
scroll to position [416, 0]
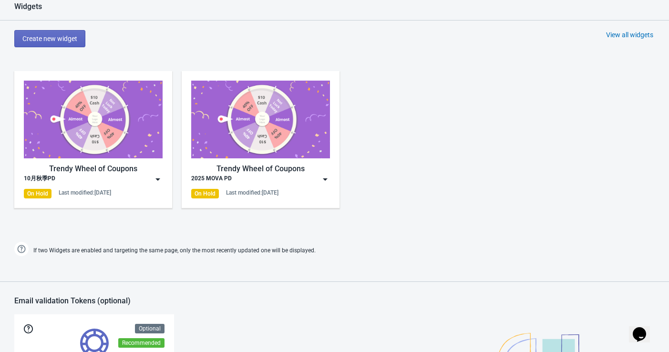
click at [154, 184] on div "Trendy Wheel of Coupons 10月秋季PD On Hold Last modified: 19.9.2025" at bounding box center [93, 140] width 139 height 118
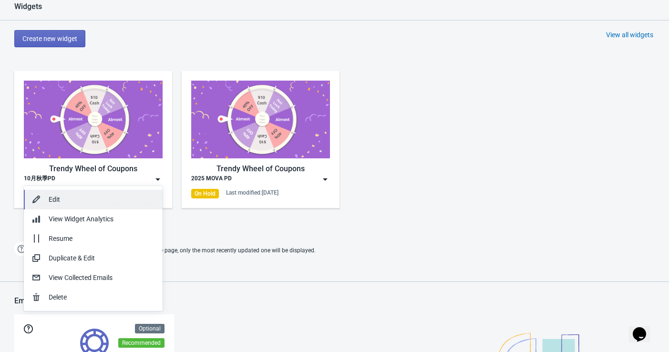
click at [126, 195] on div "Edit" at bounding box center [102, 200] width 106 height 10
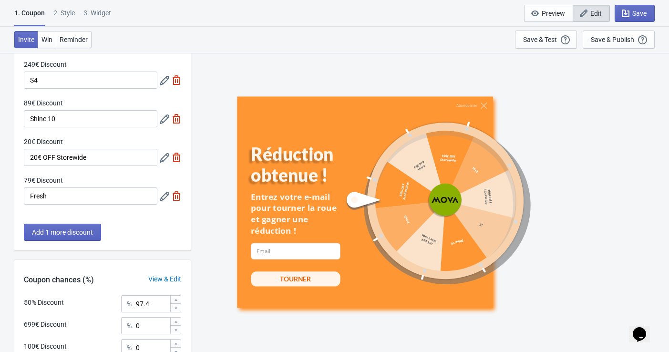
scroll to position [212, 0]
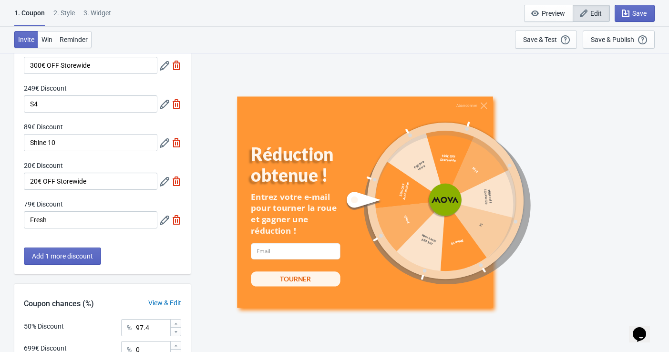
click at [164, 218] on icon at bounding box center [165, 220] width 10 height 10
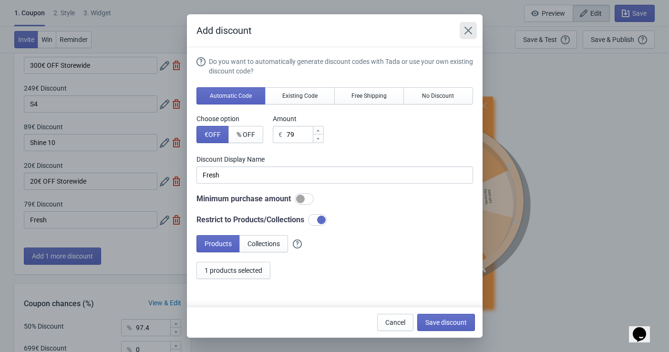
click at [467, 30] on icon "Close" at bounding box center [468, 31] width 10 height 10
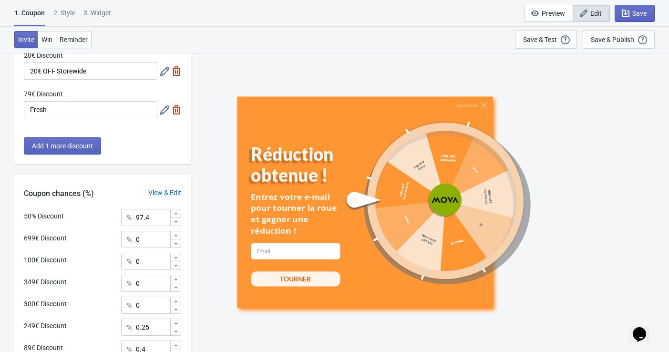
scroll to position [300, 0]
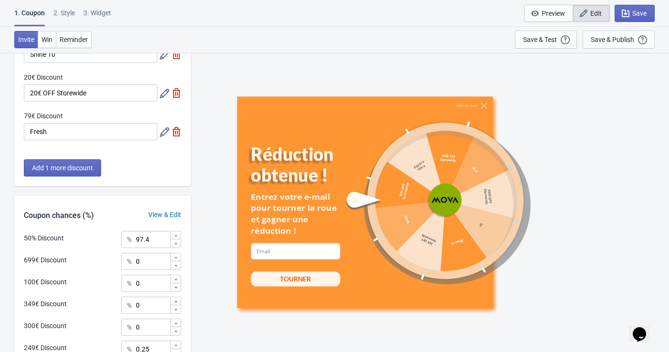
click at [167, 130] on icon at bounding box center [165, 132] width 10 height 10
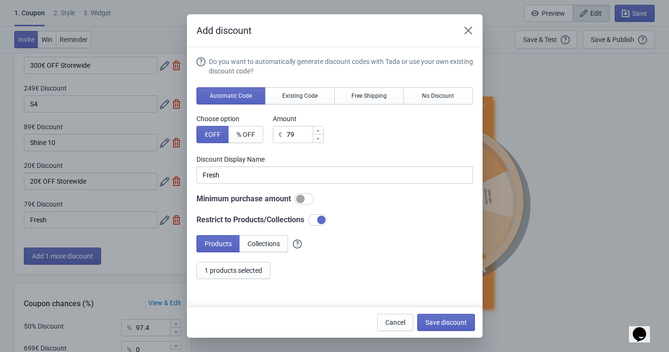
scroll to position [0, 0]
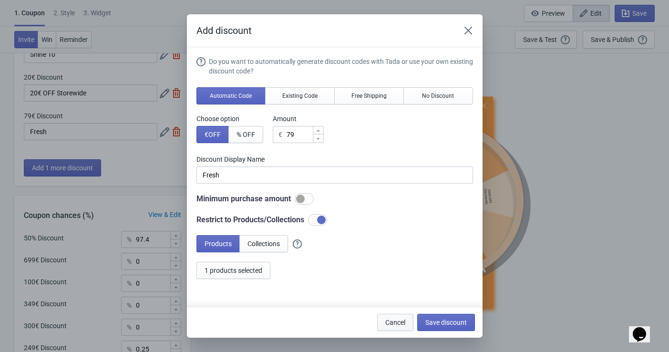
click at [388, 327] on button "Cancel" at bounding box center [395, 322] width 36 height 17
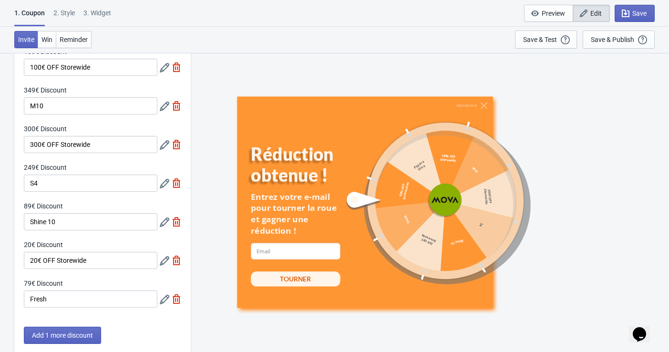
scroll to position [159, 0]
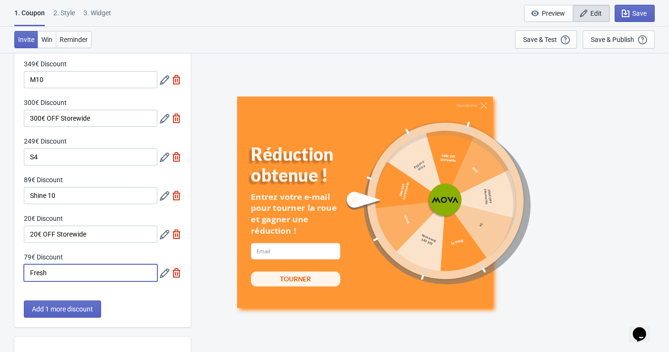
drag, startPoint x: 48, startPoint y: 271, endPoint x: 20, endPoint y: 273, distance: 27.2
click at [20, 273] on div "50% Discount 50% OFF Accessoires 699€ Discount P50 Pro Ultra 100€ Discount 100€…" at bounding box center [102, 117] width 176 height 348
click at [61, 274] on input "Fresh" at bounding box center [90, 272] width 133 height 17
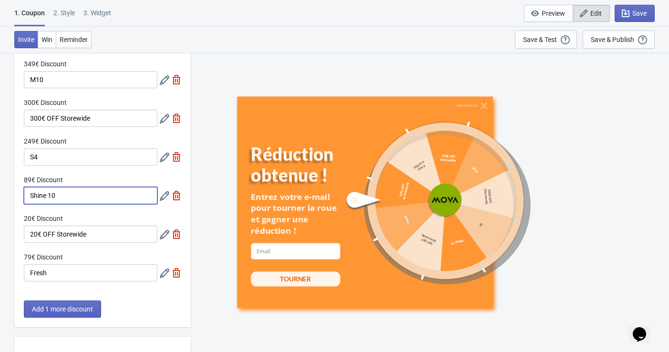
drag, startPoint x: 73, startPoint y: 196, endPoint x: 25, endPoint y: 189, distance: 49.1
click at [25, 189] on input "Shine 10" at bounding box center [90, 195] width 133 height 17
click at [204, 214] on div "Abandonner Réduction obtenue ! Entrez votre e-mail pour tourner la roue et gagn…" at bounding box center [429, 201] width 469 height 299
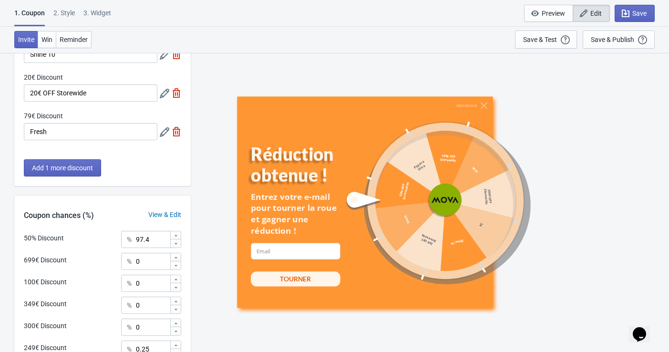
scroll to position [194, 0]
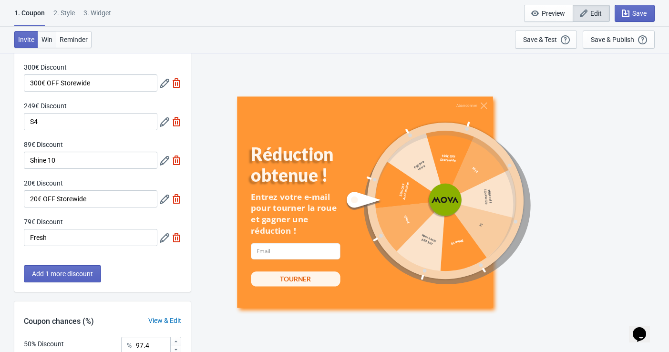
click at [51, 39] on span "Win" at bounding box center [46, 40] width 11 height 8
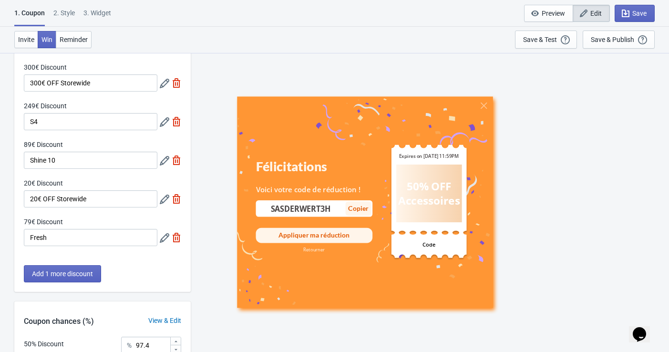
click at [91, 40] on div "Invite Win Reminder Save & Test Open a Widget Preview of your site so that you …" at bounding box center [334, 40] width 669 height 26
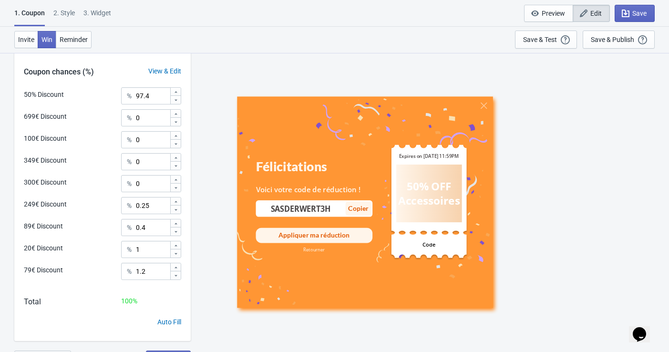
scroll to position [459, 0]
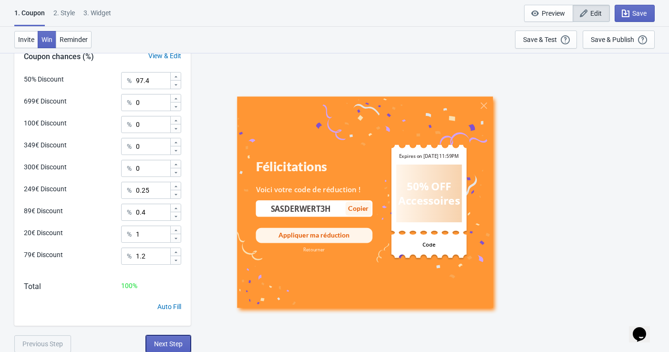
drag, startPoint x: 167, startPoint y: 338, endPoint x: 172, endPoint y: 331, distance: 8.6
click at [169, 340] on span "Next Step" at bounding box center [168, 344] width 29 height 8
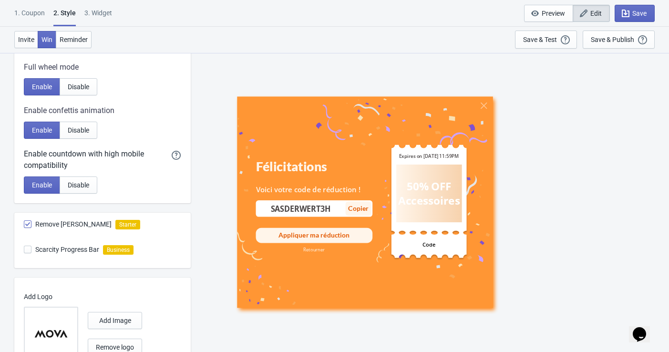
scroll to position [492, 0]
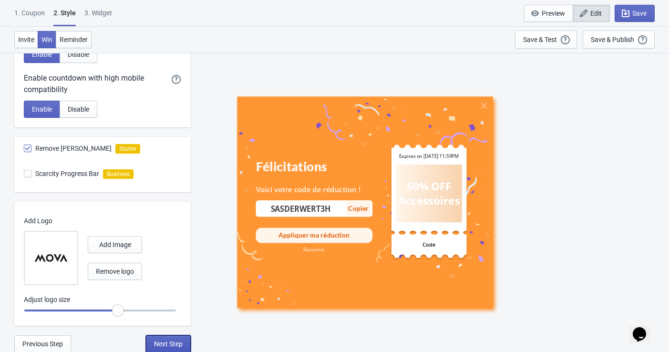
click at [180, 345] on span "Next Step" at bounding box center [168, 344] width 29 height 8
select select "specificURL"
select select "once"
select select "1"
select select "left"
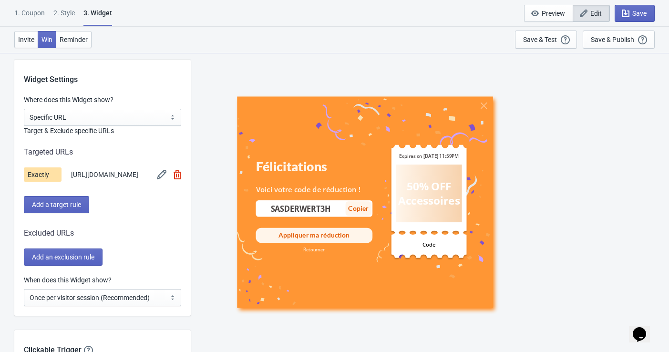
scroll to position [741, 0]
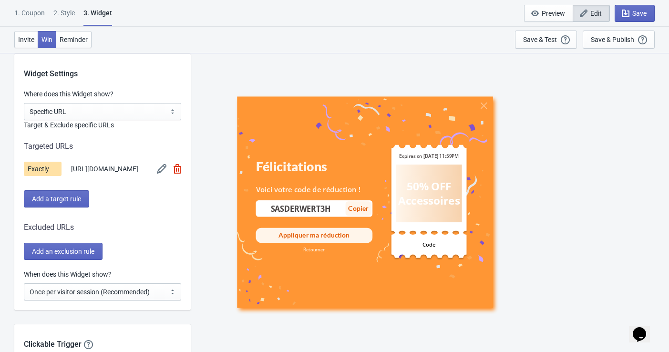
click at [179, 165] on img at bounding box center [178, 169] width 8 height 10
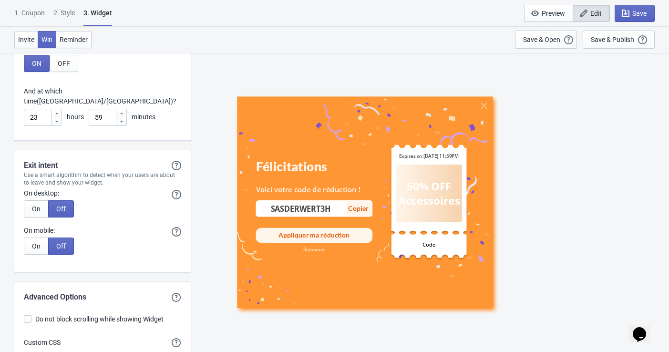
scroll to position [2732, 0]
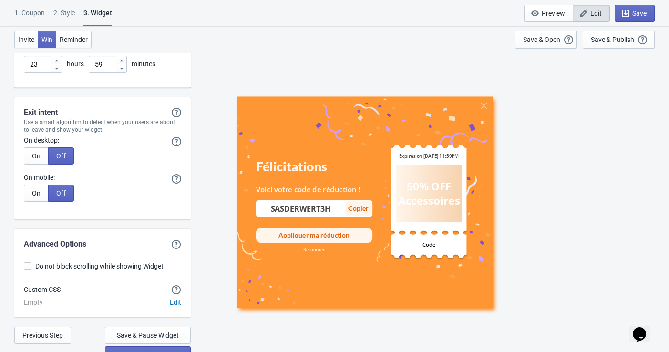
click at [197, 255] on div "Félicitations Voici votre code de réduction ! SASDERWERT3H Copié Copier Appliqu…" at bounding box center [429, 201] width 469 height 299
click at [627, 9] on icon "button" at bounding box center [626, 14] width 10 height 10
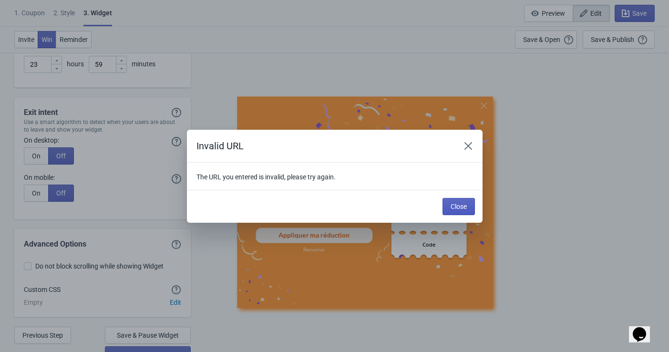
click at [452, 206] on span "Close" at bounding box center [459, 207] width 16 height 8
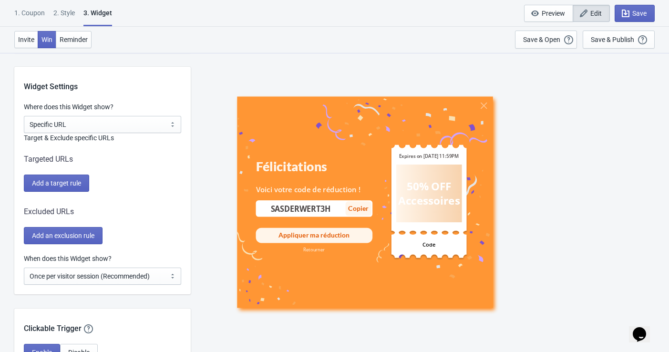
scroll to position [666, 0]
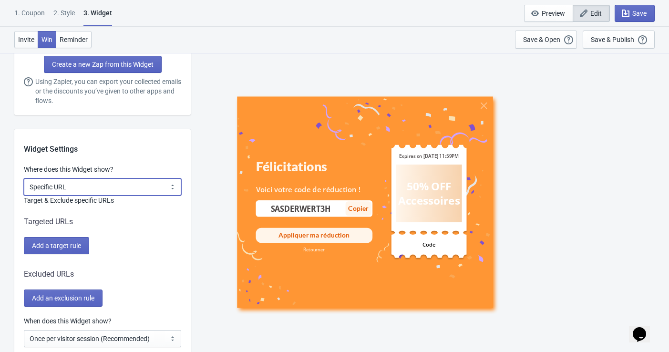
click at [112, 183] on select "All Pages All Product Pages All Blog Pages All Static Pages Specific Product(s)…" at bounding box center [102, 186] width 157 height 17
click at [24, 178] on select "All Pages All Product Pages All Blog Pages All Static Pages Specific Product(s)…" at bounding box center [102, 186] width 157 height 17
drag, startPoint x: 113, startPoint y: 194, endPoint x: 115, endPoint y: 187, distance: 6.8
click at [113, 194] on select "All Pages All Product Pages All Blog Pages All Static Pages Specific Product(s)…" at bounding box center [102, 186] width 157 height 17
click at [115, 186] on select "All Pages All Product Pages All Blog Pages All Static Pages Specific Product(s)…" at bounding box center [102, 186] width 157 height 17
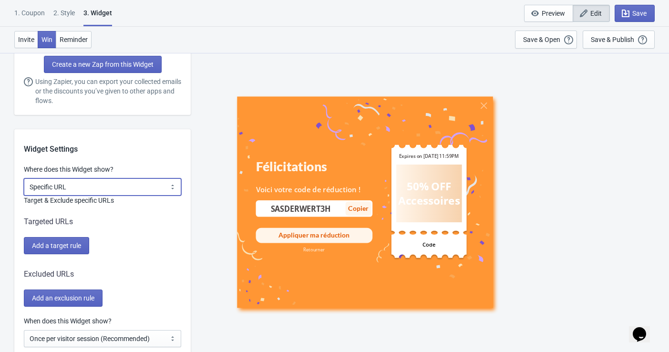
click at [114, 189] on select "All Pages All Product Pages All Blog Pages All Static Pages Specific Product(s)…" at bounding box center [102, 186] width 157 height 17
select select "all"
click at [24, 178] on select "All Pages All Product Pages All Blog Pages All Static Pages Specific Product(s)…" at bounding box center [102, 186] width 157 height 17
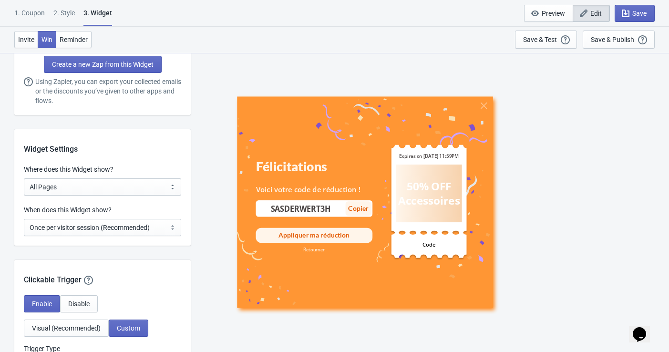
click at [162, 151] on div "Widget Settings" at bounding box center [102, 142] width 176 height 26
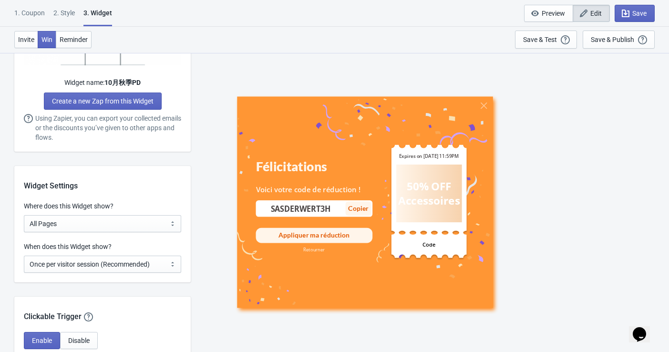
scroll to position [613, 0]
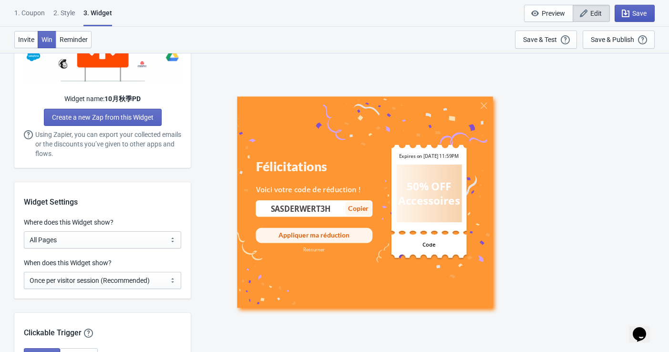
click at [630, 10] on icon "button" at bounding box center [626, 14] width 10 height 10
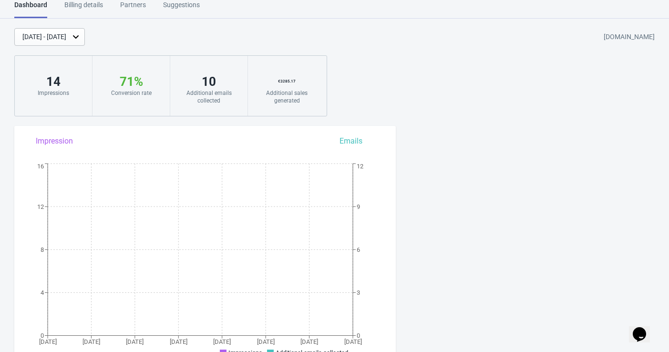
scroll to position [571, 0]
